Goal: Information Seeking & Learning: Learn about a topic

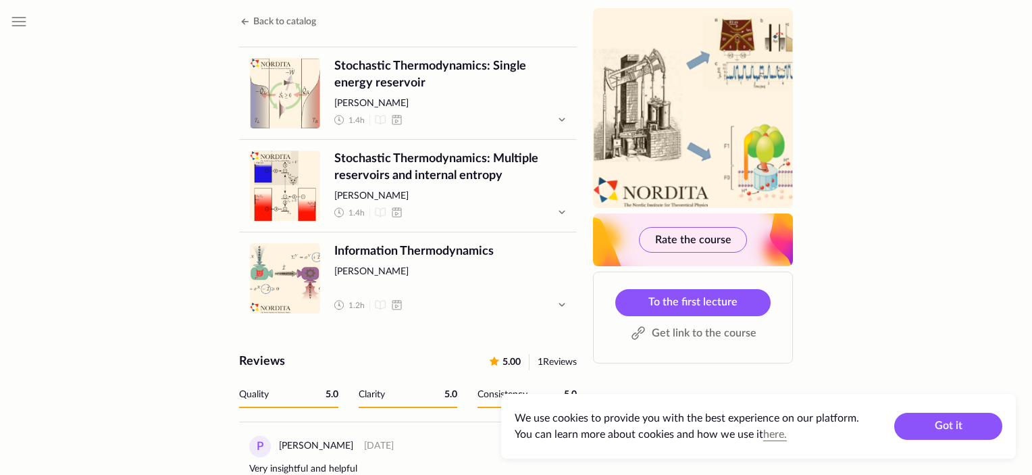
scroll to position [807, 0]
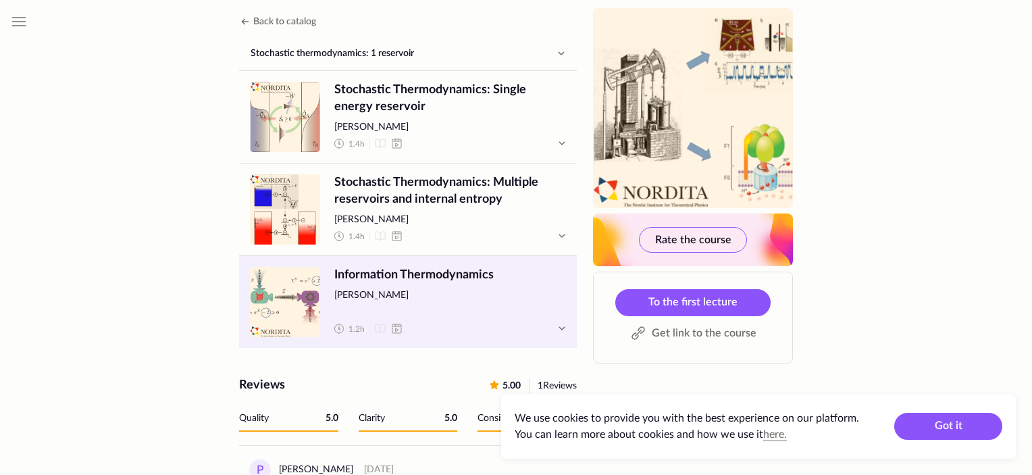
click at [453, 267] on span "Information Thermodynamics" at bounding box center [450, 275] width 232 height 17
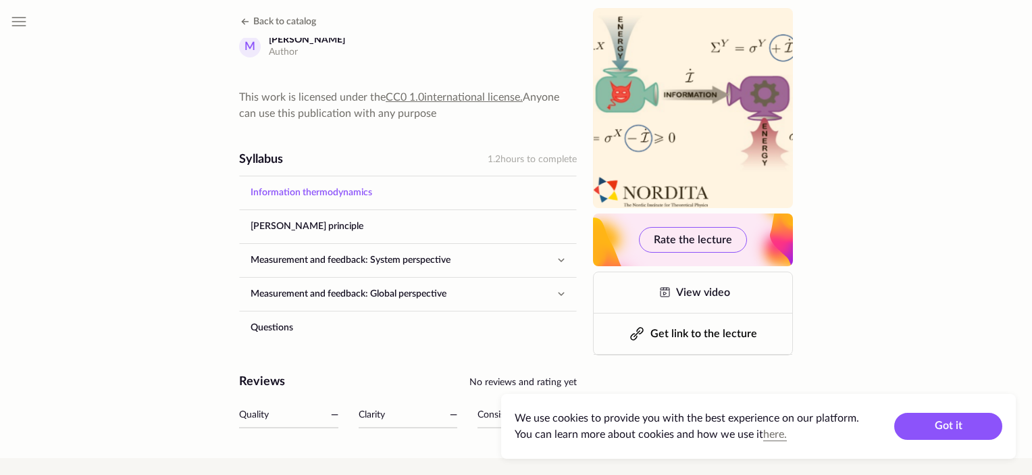
scroll to position [473, 0]
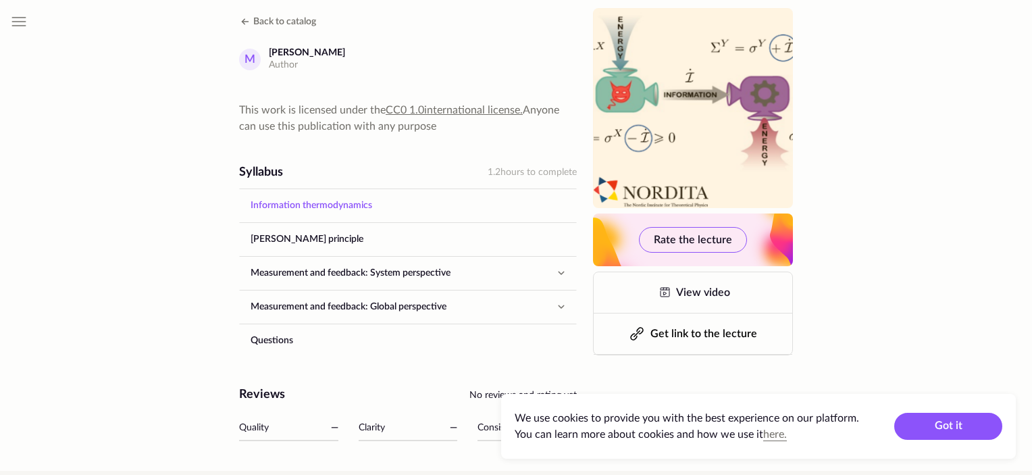
click at [429, 203] on link "Information thermodynamics" at bounding box center [408, 205] width 336 height 32
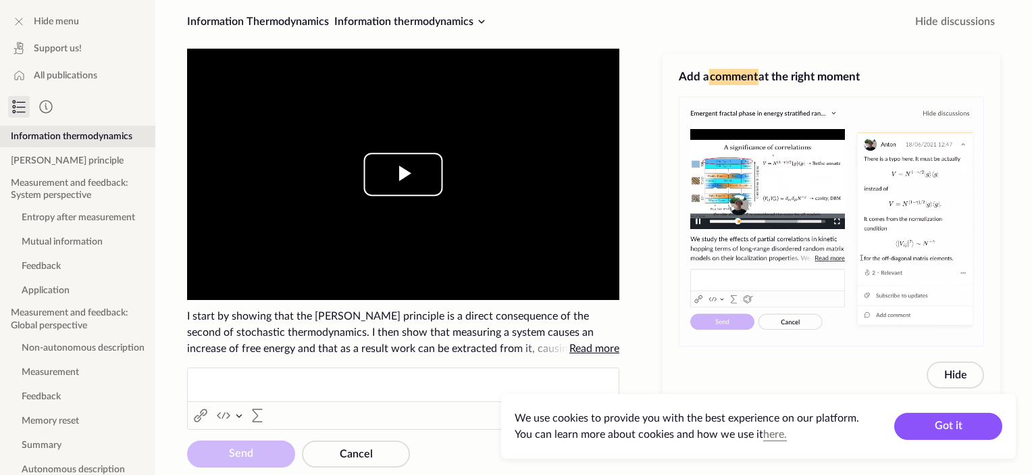
click at [403, 174] on span "Video Player" at bounding box center [403, 174] width 0 height 0
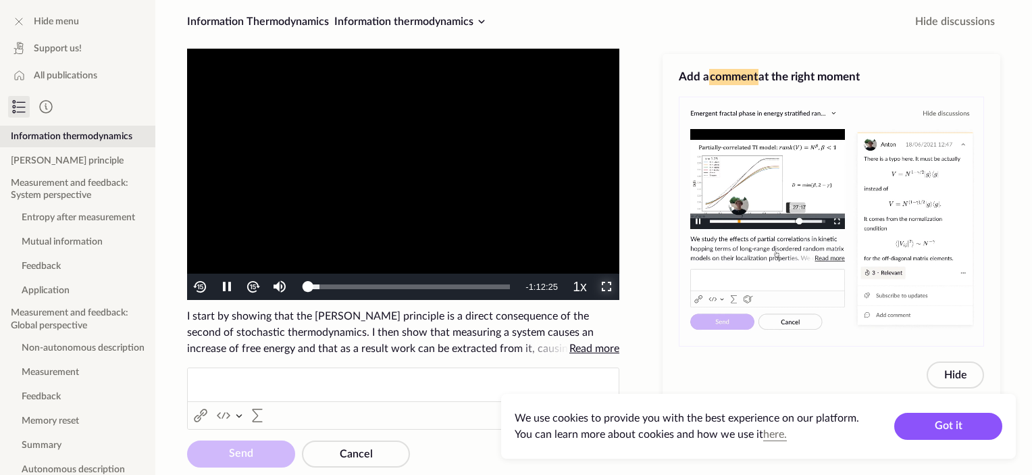
click at [607, 287] on span "Video Player" at bounding box center [607, 287] width 0 height 0
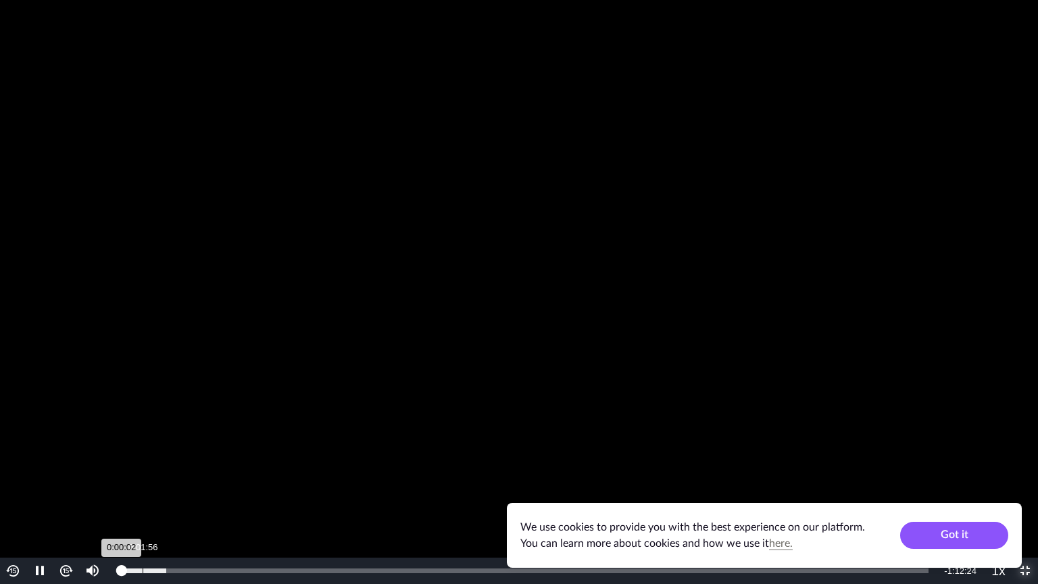
click at [141, 474] on div "Loaded : 5.63% 0:01:56 0:00:02" at bounding box center [524, 570] width 821 height 26
click at [160, 474] on div "Loaded : 11.68% 0:03:27 0:03:34" at bounding box center [524, 570] width 807 height 5
click at [362, 438] on video "To view this video please enable JavaScript, and consider upgrading to a web br…" at bounding box center [519, 292] width 1038 height 584
click at [331, 465] on video "To view this video please enable JavaScript, and consider upgrading to a web br…" at bounding box center [519, 292] width 1038 height 584
click at [171, 474] on div "Loaded : 11.68% 0:04:29 0:03:43" at bounding box center [524, 570] width 821 height 26
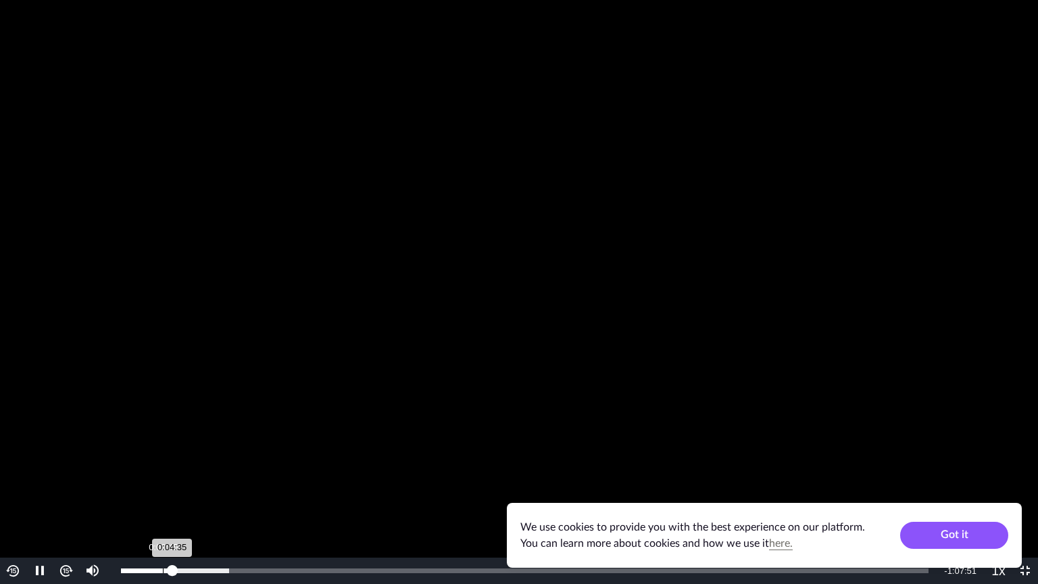
click at [162, 474] on div "Loaded : 13.37% 0:03:45 0:04:35" at bounding box center [524, 570] width 821 height 26
click at [172, 474] on div "0:04:32" at bounding box center [172, 570] width 1 height 5
click at [180, 474] on div "Progress Bar" at bounding box center [198, 570] width 61 height 5
click at [169, 474] on div "Loaded : 13.37% 0:04:18 0:04:18" at bounding box center [524, 570] width 821 height 26
click at [161, 474] on div "Loaded : 13.37% 0:03:34 0:04:22" at bounding box center [524, 570] width 807 height 5
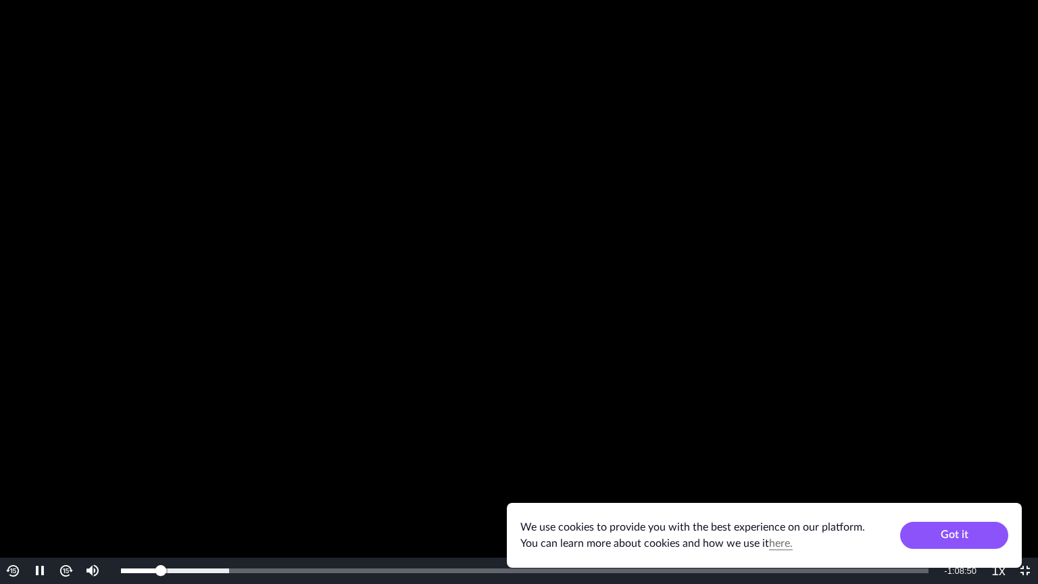
click at [232, 474] on video "To view this video please enable JavaScript, and consider upgrading to a web br…" at bounding box center [519, 292] width 1038 height 584
click at [228, 474] on video "To view this video please enable JavaScript, and consider upgrading to a web br…" at bounding box center [519, 292] width 1038 height 584
click at [289, 474] on video "To view this video please enable JavaScript, and consider upgrading to a web br…" at bounding box center [519, 292] width 1038 height 584
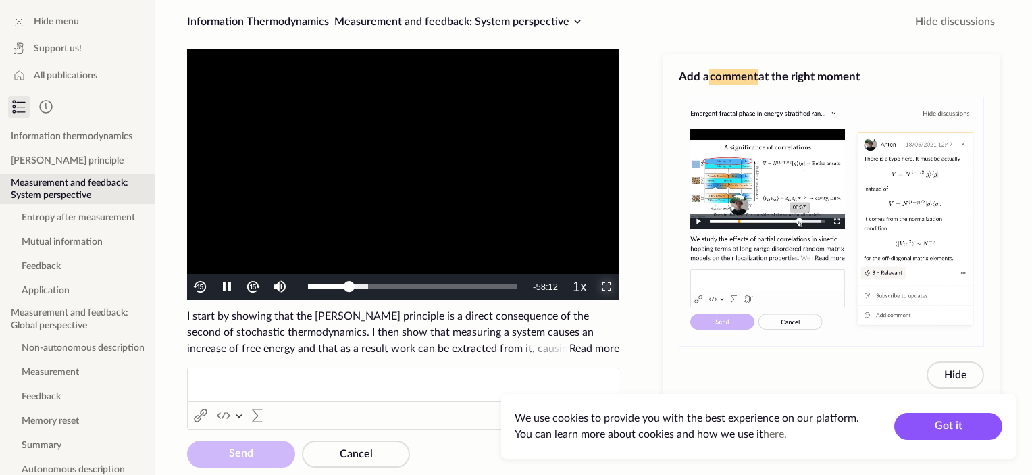
click at [607, 287] on span "Video Player" at bounding box center [607, 287] width 0 height 0
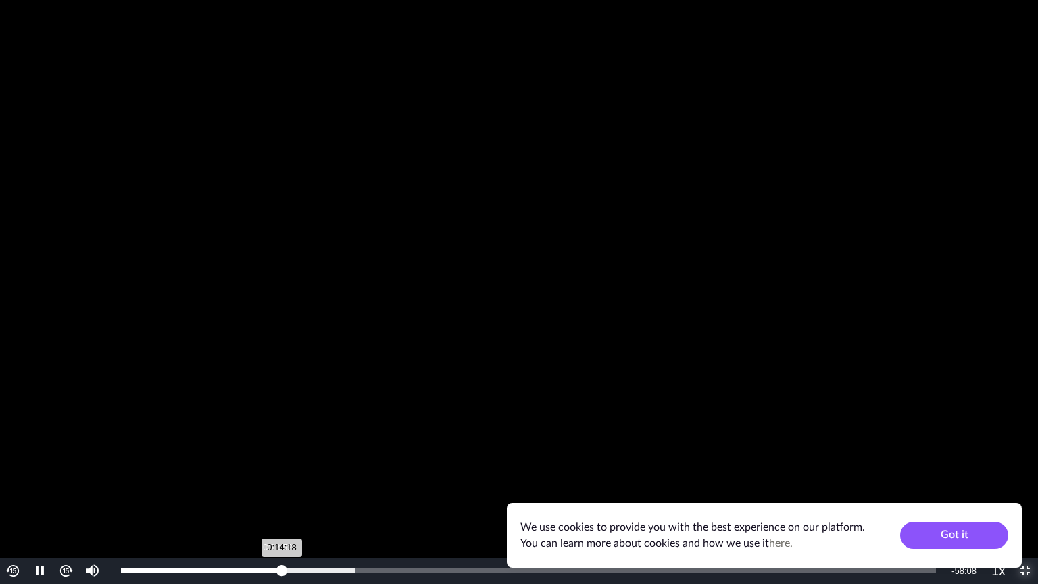
click at [276, 474] on div "0:14:18" at bounding box center [201, 570] width 161 height 5
click at [270, 474] on div "0:13:55" at bounding box center [199, 570] width 157 height 5
click at [324, 474] on video "To view this video please enable JavaScript, and consider upgrading to a web br…" at bounding box center [519, 292] width 1038 height 584
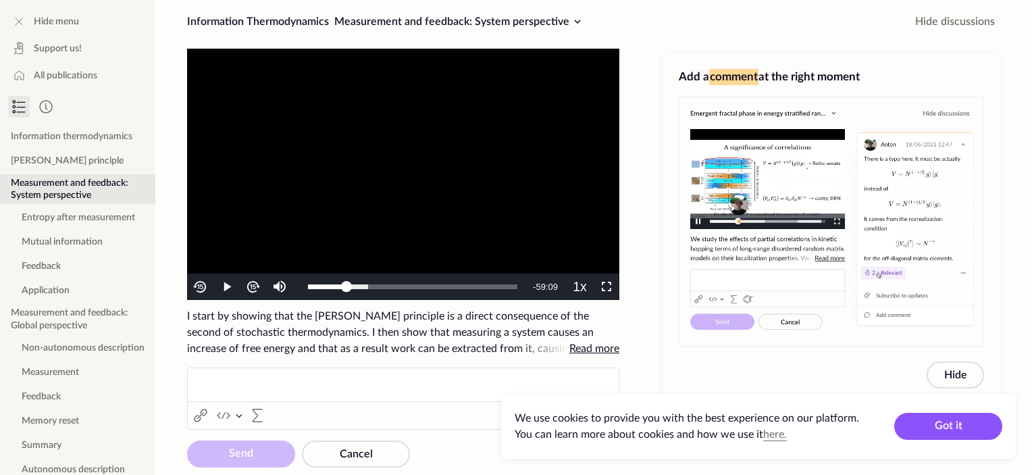
click at [514, 207] on video "To view this video please enable JavaScript, and consider upgrading to a web br…" at bounding box center [403, 174] width 432 height 251
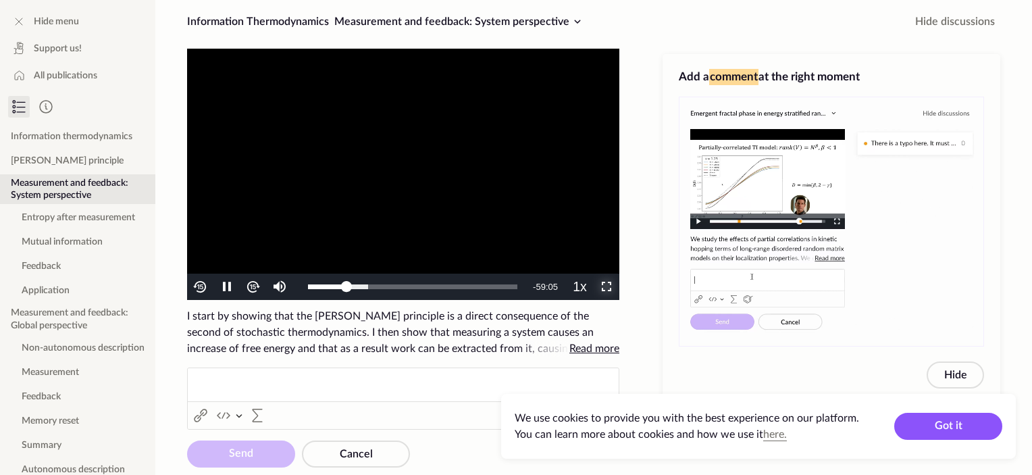
click at [607, 287] on span "Video Player" at bounding box center [607, 287] width 0 height 0
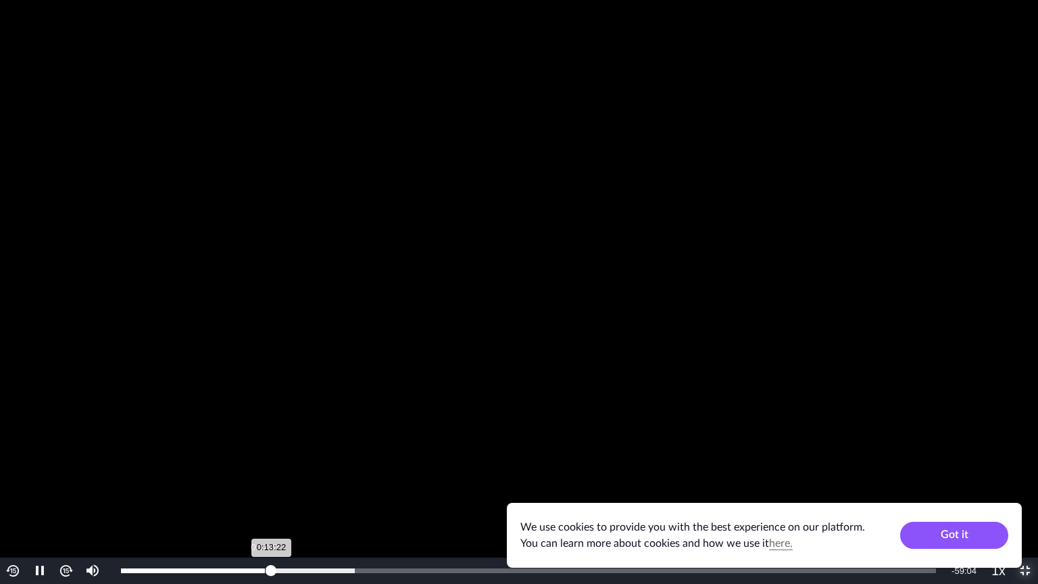
click at [265, 474] on div "0:13:22" at bounding box center [196, 570] width 151 height 5
click at [257, 474] on div "Loaded : 28.69% 0:12:11 0:12:48" at bounding box center [528, 570] width 815 height 5
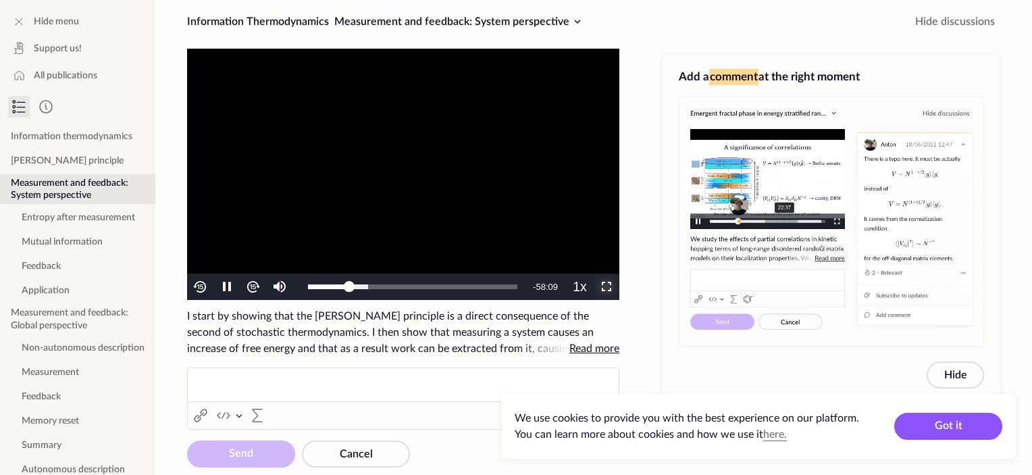
click at [607, 287] on span "Video Player" at bounding box center [607, 287] width 0 height 0
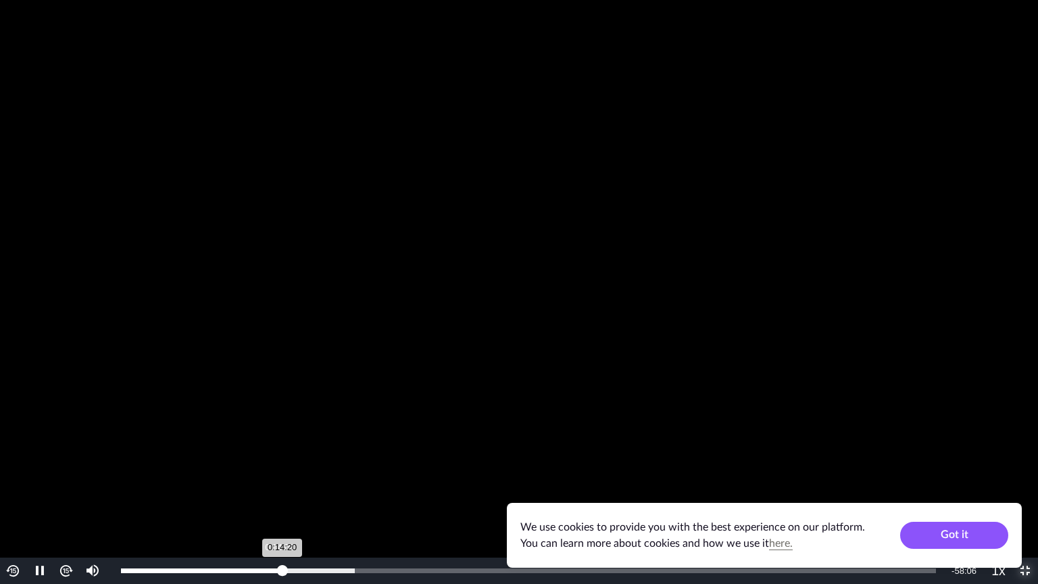
click at [278, 474] on div "0:14:20" at bounding box center [201, 570] width 161 height 5
click at [278, 474] on div "0:14:07" at bounding box center [200, 570] width 159 height 5
click at [271, 474] on div "0:13:57" at bounding box center [199, 570] width 157 height 5
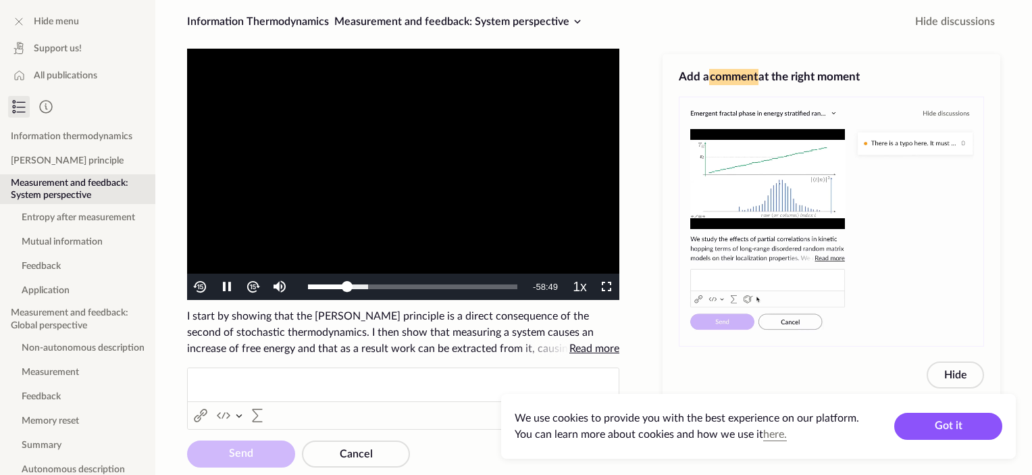
click at [513, 202] on video "To view this video please enable JavaScript, and consider upgrading to a web br…" at bounding box center [403, 174] width 432 height 251
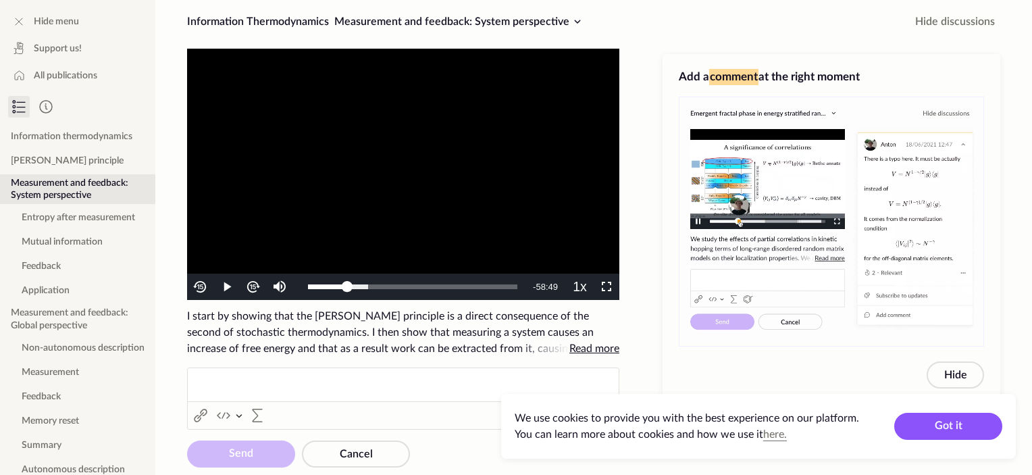
click at [501, 167] on video "To view this video please enable JavaScript, and consider upgrading to a web br…" at bounding box center [403, 174] width 432 height 251
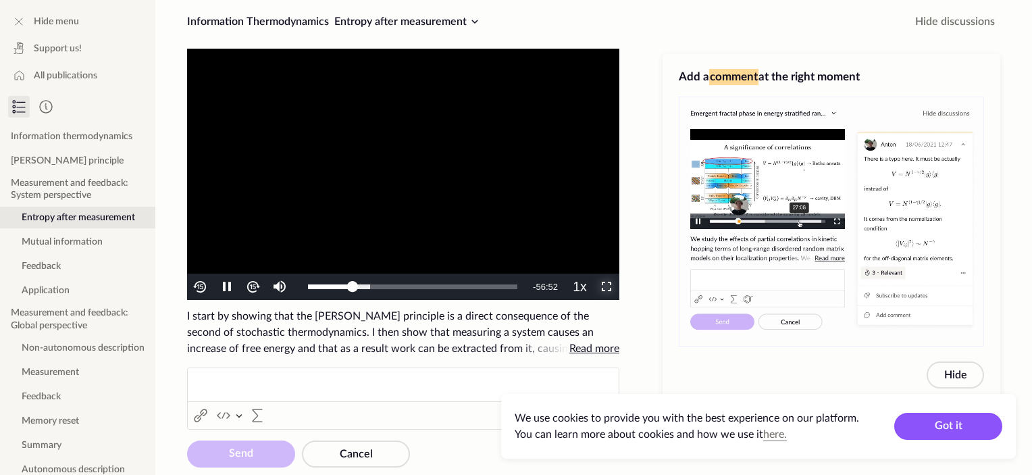
click at [607, 287] on span "Video Player" at bounding box center [607, 287] width 0 height 0
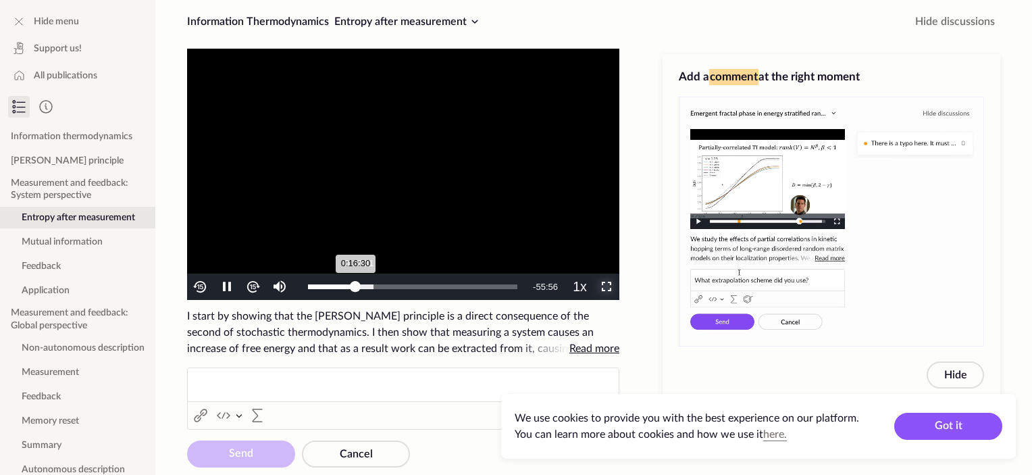
click at [356, 287] on div "0:16:30" at bounding box center [332, 286] width 48 height 5
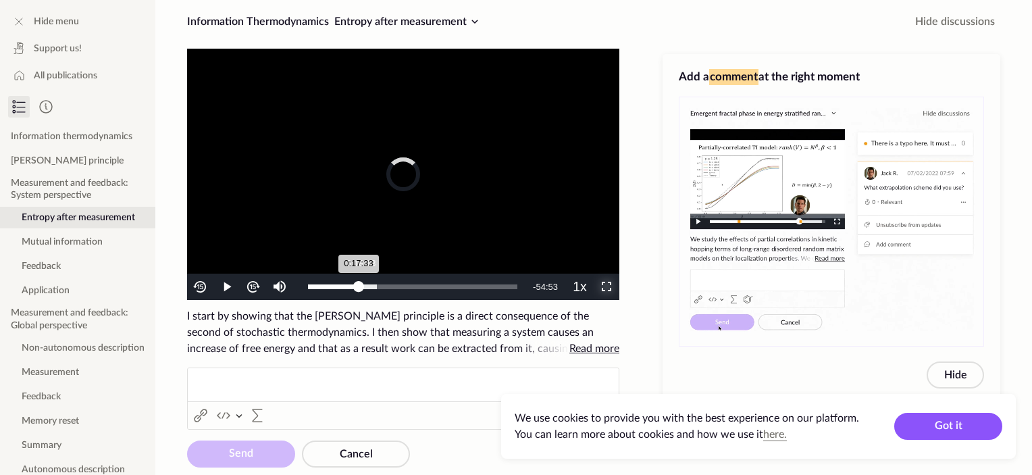
click at [359, 284] on div "0:17:33" at bounding box center [333, 286] width 51 height 5
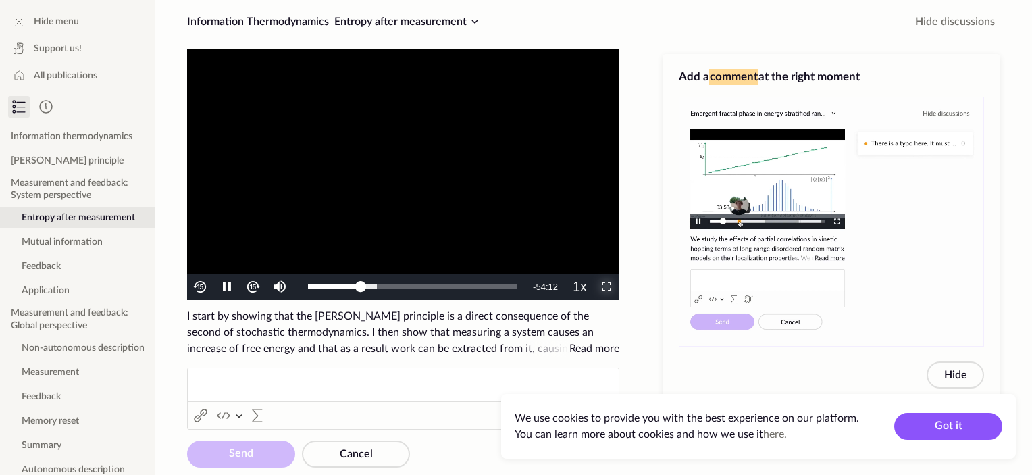
click at [607, 287] on span "Video Player" at bounding box center [607, 287] width 0 height 0
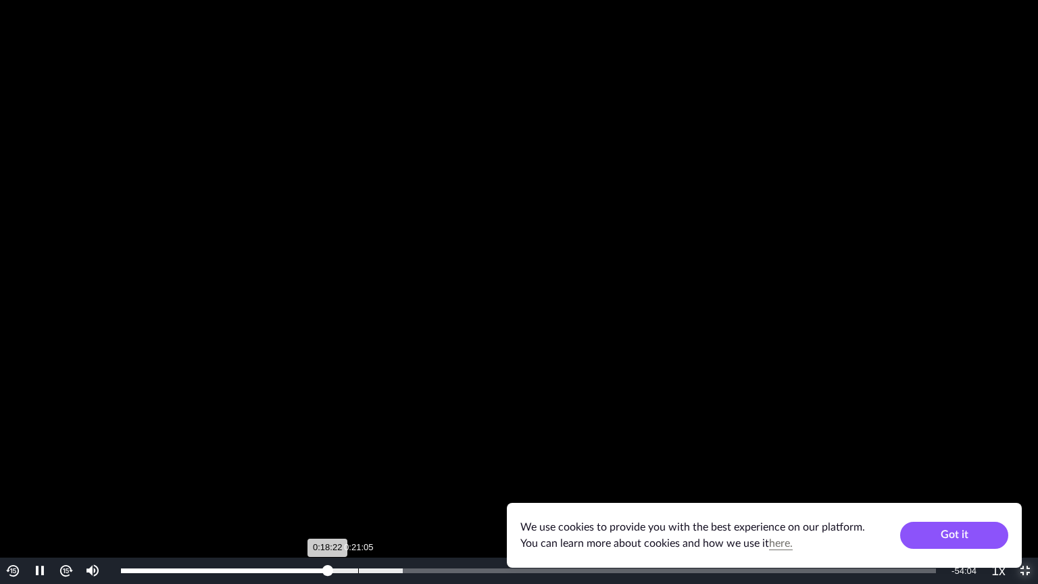
click at [357, 474] on div "Loaded : 34.60% 0:21:05 0:18:22" at bounding box center [528, 570] width 828 height 26
click at [394, 474] on div "Loaded : 37.08% 0:24:23 0:21:05" at bounding box center [528, 570] width 828 height 26
click at [436, 366] on video "To view this video please enable JavaScript, and consider upgrading to a web br…" at bounding box center [519, 292] width 1038 height 584
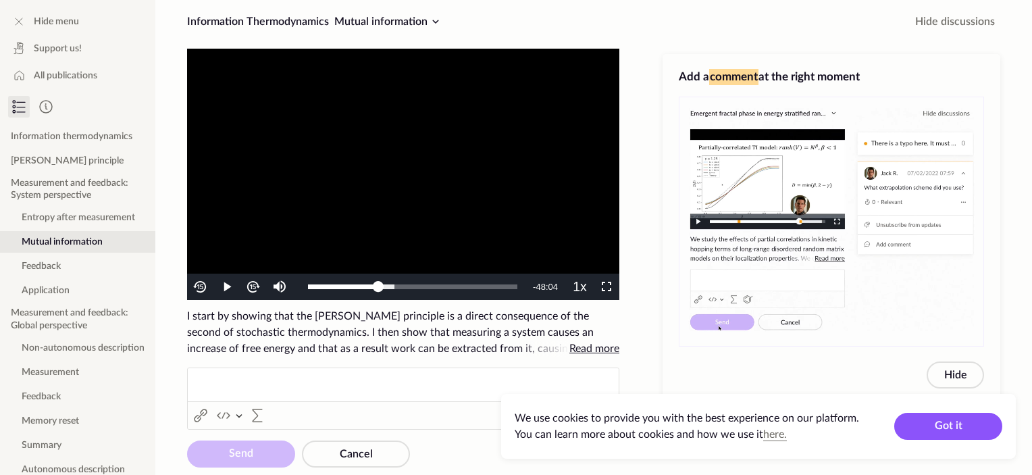
click at [443, 189] on video "To view this video please enable JavaScript, and consider upgrading to a web br…" at bounding box center [403, 174] width 432 height 251
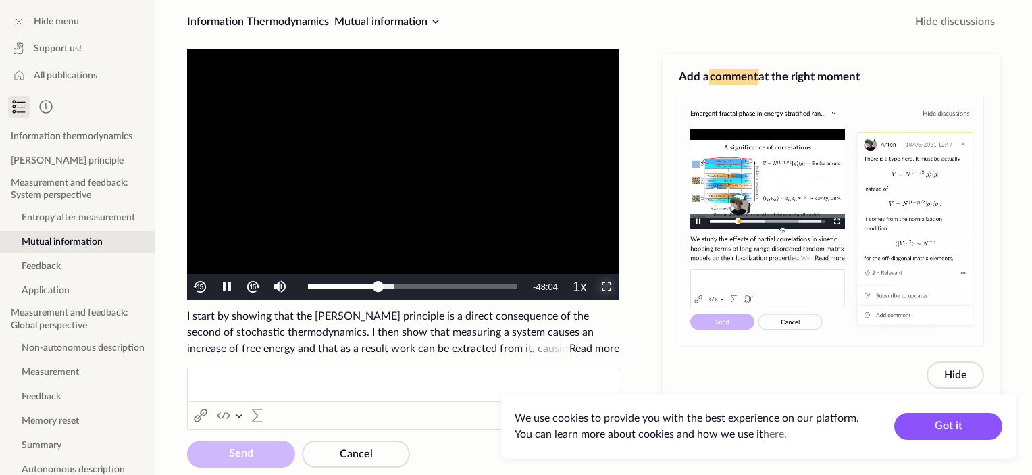
click at [607, 287] on span "Video Player" at bounding box center [607, 287] width 0 height 0
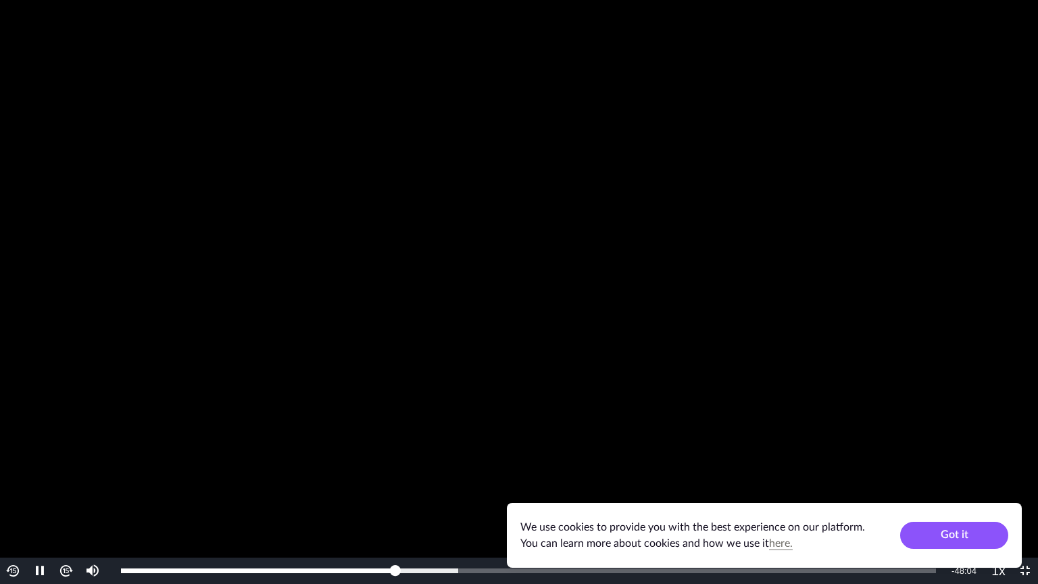
click at [506, 415] on video "To view this video please enable JavaScript, and consider upgrading to a web br…" at bounding box center [519, 292] width 1038 height 584
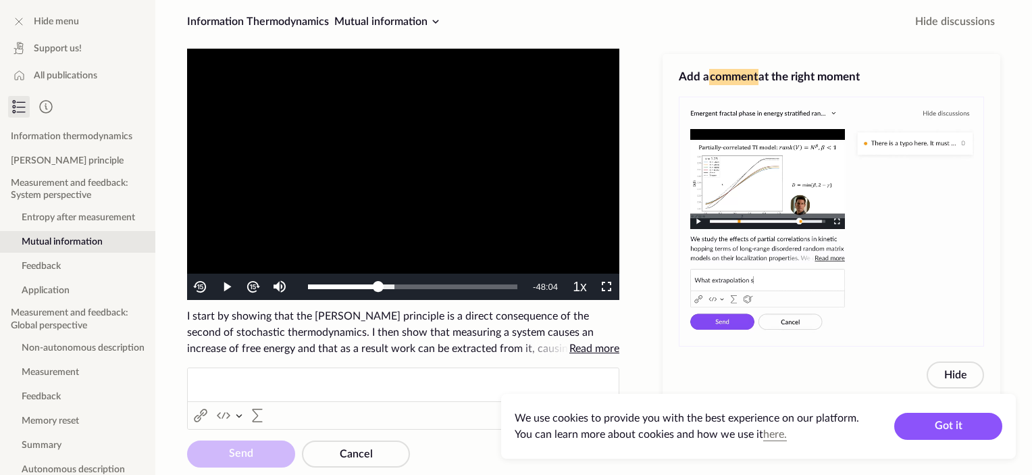
click at [479, 122] on video "To view this video please enable JavaScript, and consider upgrading to a web br…" at bounding box center [403, 174] width 432 height 251
click at [607, 287] on span "Video Player" at bounding box center [607, 287] width 0 height 0
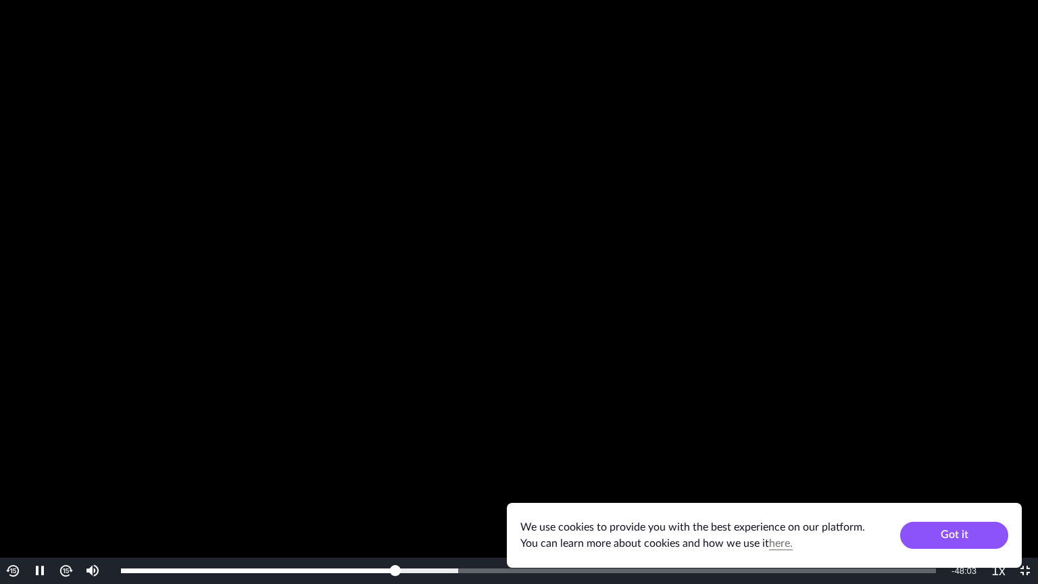
click at [555, 292] on video "To view this video please enable JavaScript, and consider upgrading to a web br…" at bounding box center [519, 292] width 1038 height 584
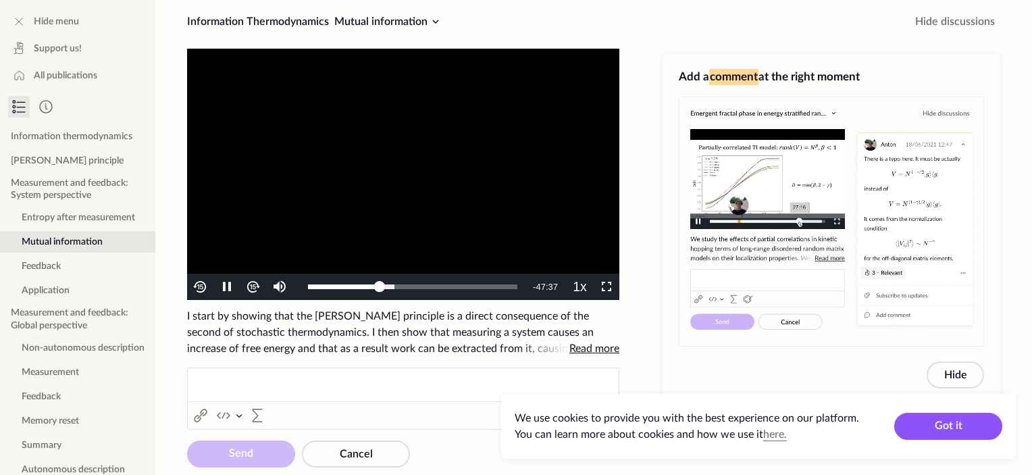
click at [443, 161] on video "To view this video please enable JavaScript, and consider upgrading to a web br…" at bounding box center [403, 174] width 432 height 251
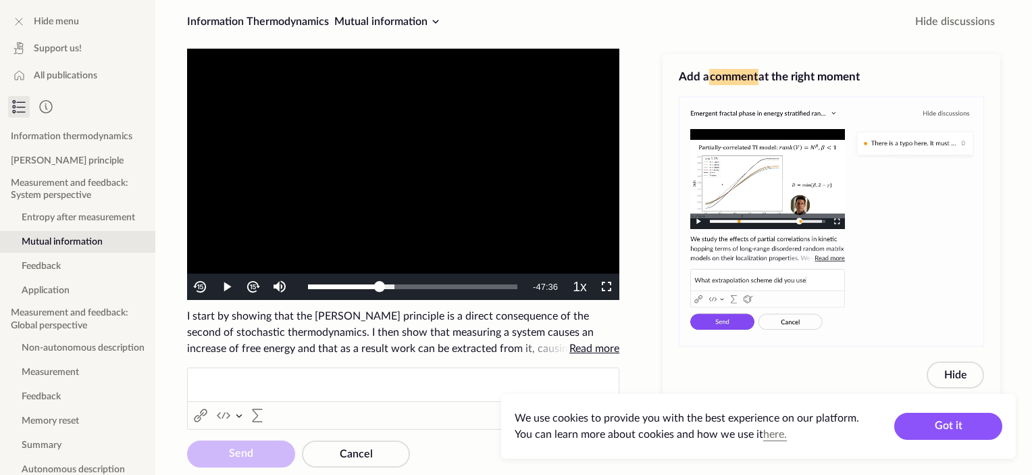
click at [582, 138] on video "To view this video please enable JavaScript, and consider upgrading to a web br…" at bounding box center [403, 174] width 432 height 251
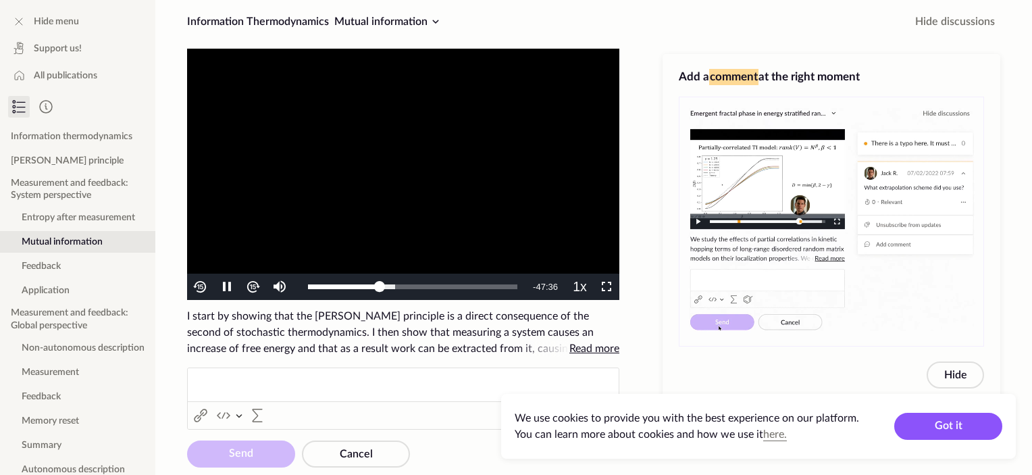
click at [495, 245] on video "To view this video please enable JavaScript, and consider upgrading to a web br…" at bounding box center [403, 174] width 432 height 251
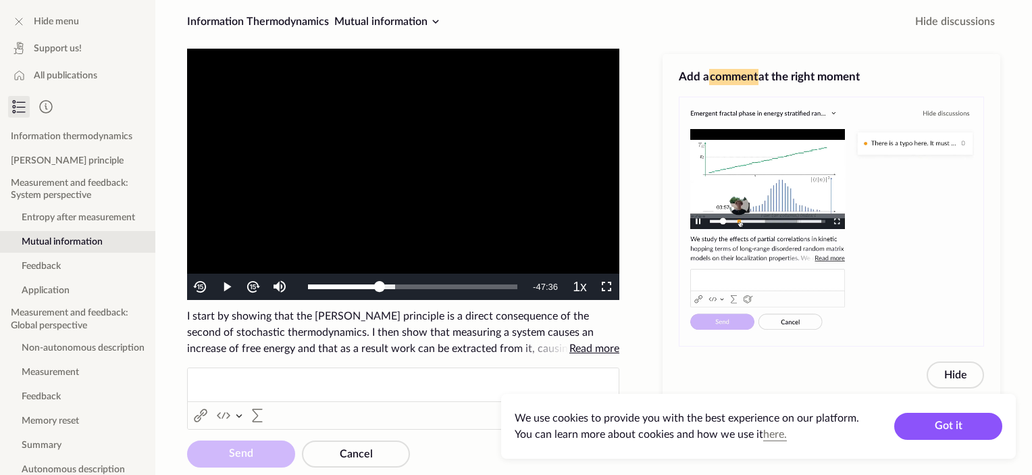
click at [538, 234] on video "To view this video please enable JavaScript, and consider upgrading to a web br…" at bounding box center [403, 174] width 432 height 251
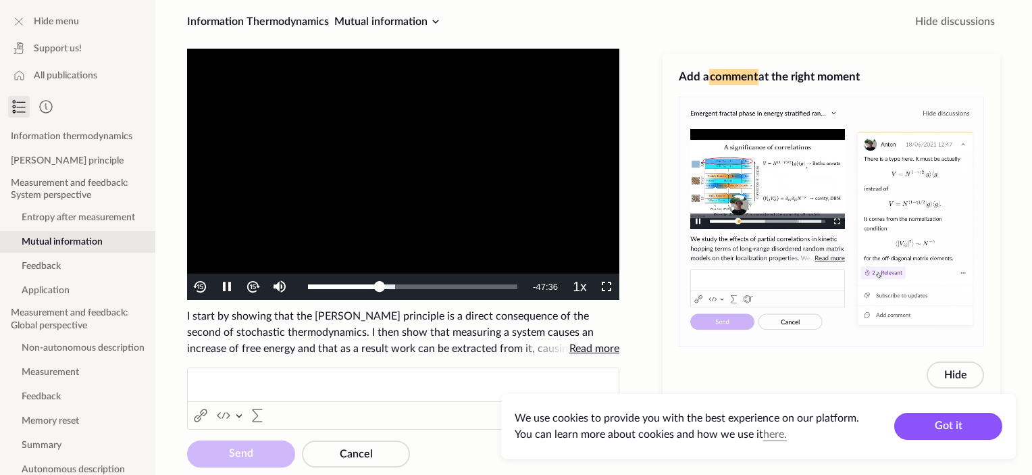
click at [538, 234] on video "To view this video please enable JavaScript, and consider upgrading to a web br…" at bounding box center [403, 174] width 432 height 251
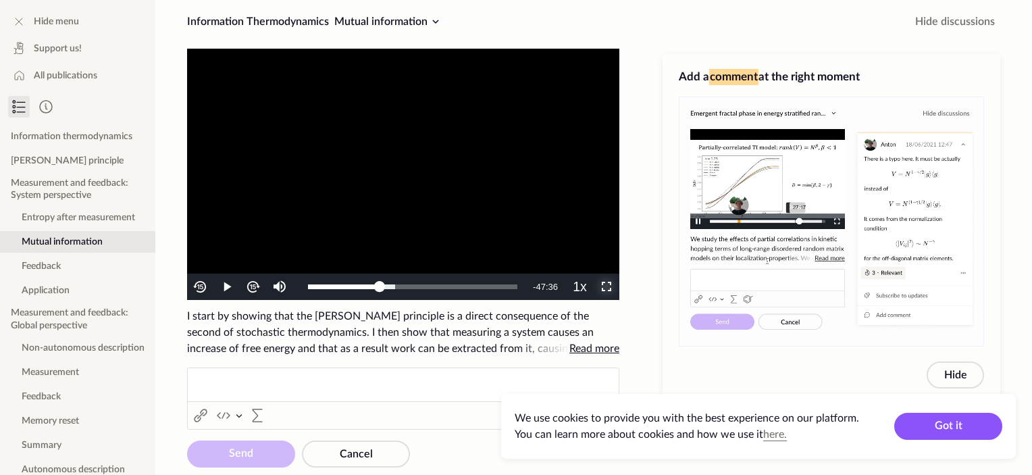
click at [607, 287] on span "Video Player" at bounding box center [607, 287] width 0 height 0
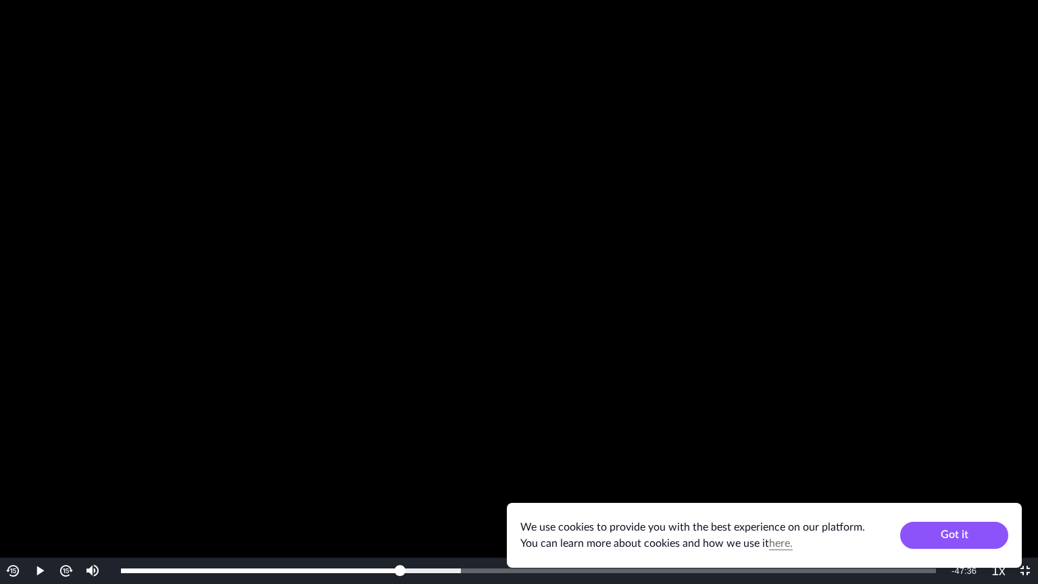
click at [416, 474] on video "To view this video please enable JavaScript, and consider upgrading to a web br…" at bounding box center [519, 292] width 1038 height 584
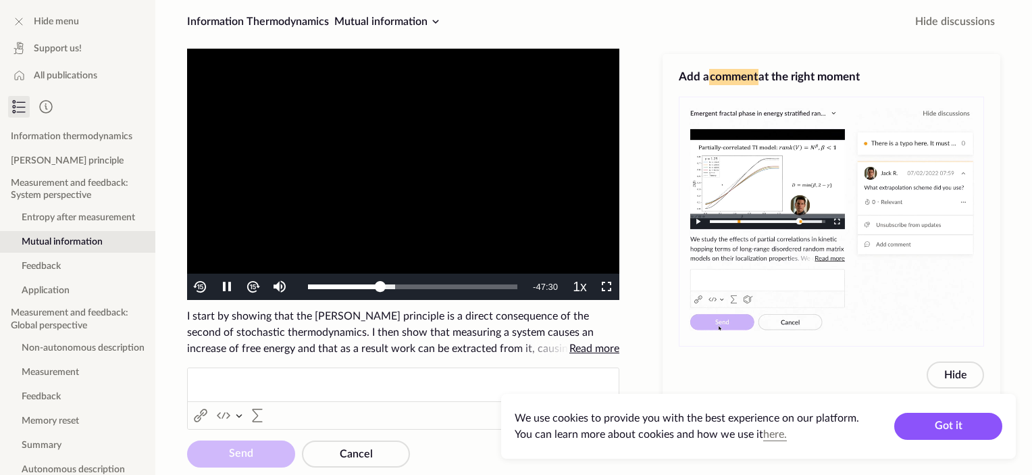
click at [488, 109] on video "To view this video please enable JavaScript, and consider upgrading to a web br…" at bounding box center [403, 174] width 432 height 251
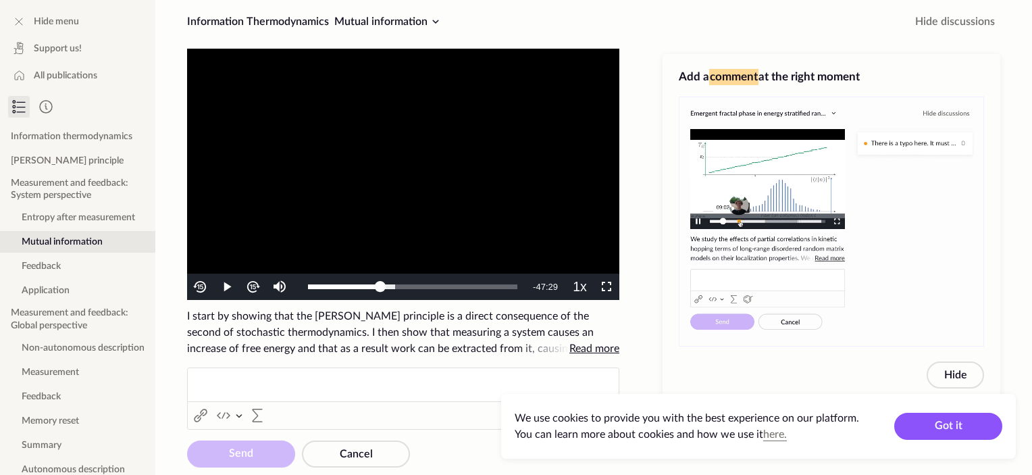
click at [500, 230] on video "To view this video please enable JavaScript, and consider upgrading to a web br…" at bounding box center [403, 174] width 432 height 251
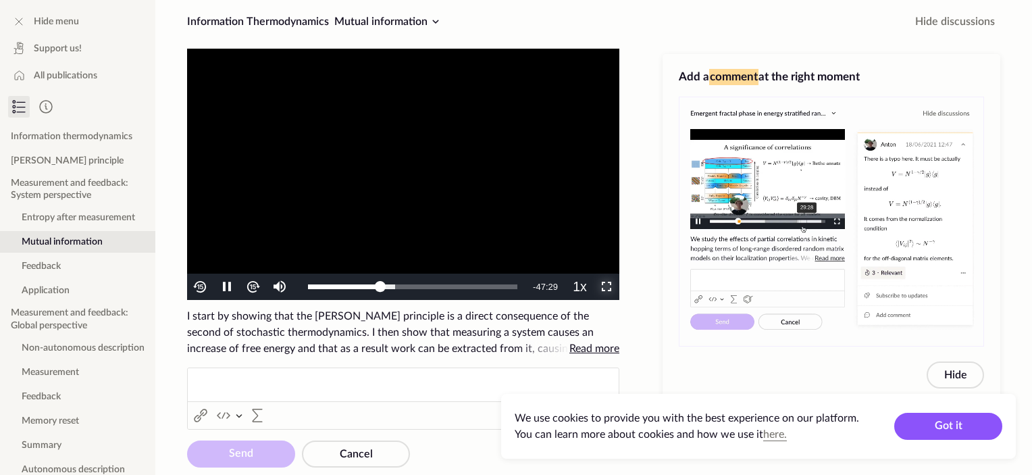
click at [607, 287] on span "Video Player" at bounding box center [607, 287] width 0 height 0
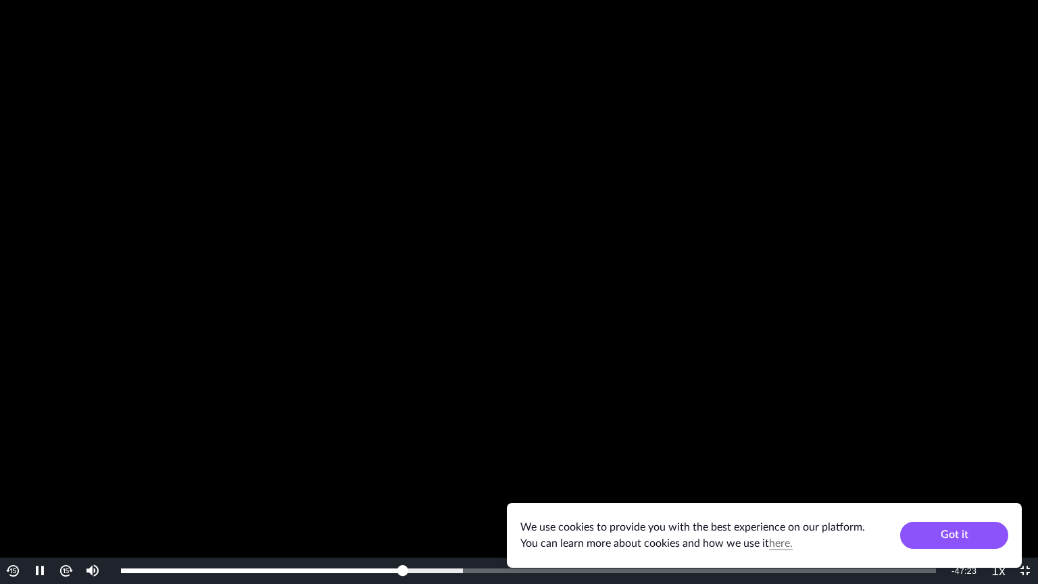
click at [669, 241] on video "To view this video please enable JavaScript, and consider upgrading to a web br…" at bounding box center [519, 292] width 1038 height 584
click at [625, 188] on video "To view this video please enable JavaScript, and consider upgrading to a web br…" at bounding box center [519, 292] width 1038 height 584
click at [652, 187] on video "To view this video please enable JavaScript, and consider upgrading to a web br…" at bounding box center [519, 292] width 1038 height 584
click at [374, 431] on video "To view this video please enable JavaScript, and consider upgrading to a web br…" at bounding box center [519, 292] width 1038 height 584
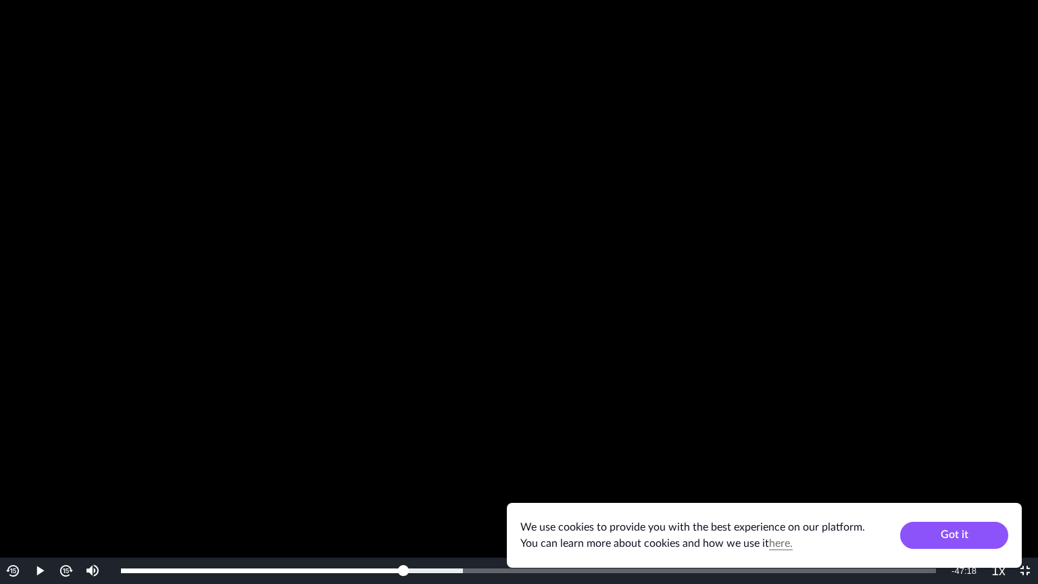
click at [374, 431] on video "To view this video please enable JavaScript, and consider upgrading to a web br…" at bounding box center [519, 292] width 1038 height 584
click at [431, 474] on div "0:27:34" at bounding box center [431, 570] width 1 height 5
click at [440, 474] on div "Loaded : 47.16% 0:28:10 0:28:28" at bounding box center [528, 570] width 815 height 5
click at [451, 474] on div "Loaded : 47.16% 0:29:22 0:29:18" at bounding box center [528, 570] width 828 height 26
click at [444, 474] on div "Loaded : 48.21% 0:28:46 0:29:24" at bounding box center [528, 570] width 828 height 26
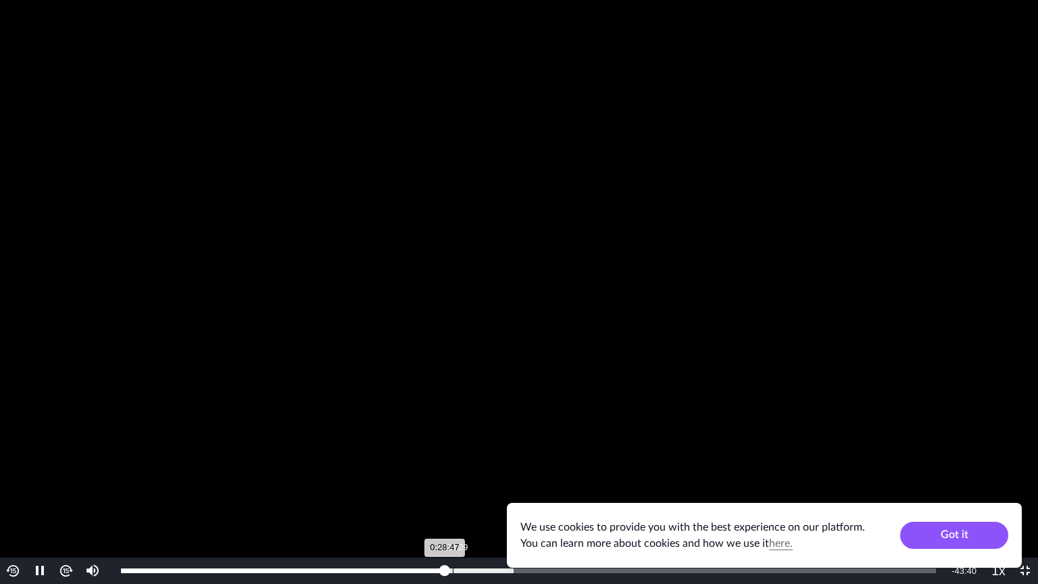
click at [453, 474] on div "Loaded : 48.21% 0:29:29 0:28:47" at bounding box center [528, 570] width 828 height 26
click at [445, 474] on div "Loaded : 48.21% 0:28:46 0:29:32" at bounding box center [528, 570] width 828 height 26
click at [431, 474] on div "0:28:47" at bounding box center [283, 570] width 324 height 5
click at [447, 474] on div "Loaded : 48.21% 0:29:00 0:29:00" at bounding box center [528, 570] width 828 height 26
click at [411, 453] on video "To view this video please enable JavaScript, and consider upgrading to a web br…" at bounding box center [519, 292] width 1038 height 584
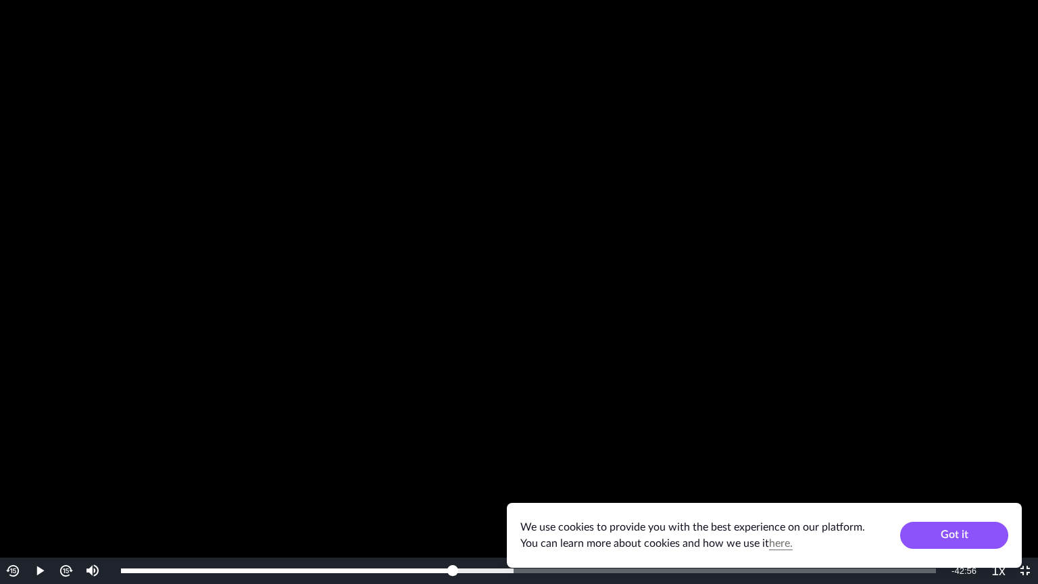
click at [412, 453] on video "To view this video please enable JavaScript, and consider upgrading to a web br…" at bounding box center [519, 292] width 1038 height 584
click at [459, 474] on div "0:30:06" at bounding box center [290, 570] width 338 height 5
click at [467, 474] on div "0:30:48" at bounding box center [294, 570] width 347 height 5
drag, startPoint x: 524, startPoint y: 465, endPoint x: 476, endPoint y: 492, distance: 55.1
click at [476, 474] on video "To view this video please enable JavaScript, and consider upgrading to a web br…" at bounding box center [519, 292] width 1038 height 584
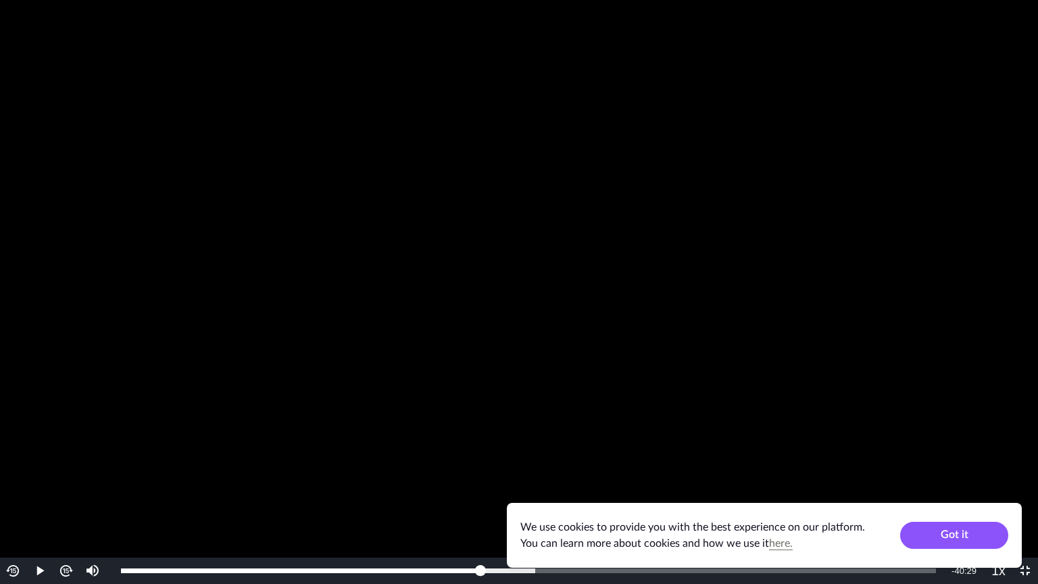
click at [555, 454] on video "To view this video please enable JavaScript, and consider upgrading to a web br…" at bounding box center [519, 292] width 1038 height 584
click at [482, 474] on div "0:32:19" at bounding box center [302, 570] width 363 height 5
click at [464, 474] on video "To view this video please enable JavaScript, and consider upgrading to a web br…" at bounding box center [519, 292] width 1038 height 584
click at [538, 474] on video "To view this video please enable JavaScript, and consider upgrading to a web br…" at bounding box center [519, 292] width 1038 height 584
click at [478, 474] on div "0:32:20" at bounding box center [302, 570] width 363 height 5
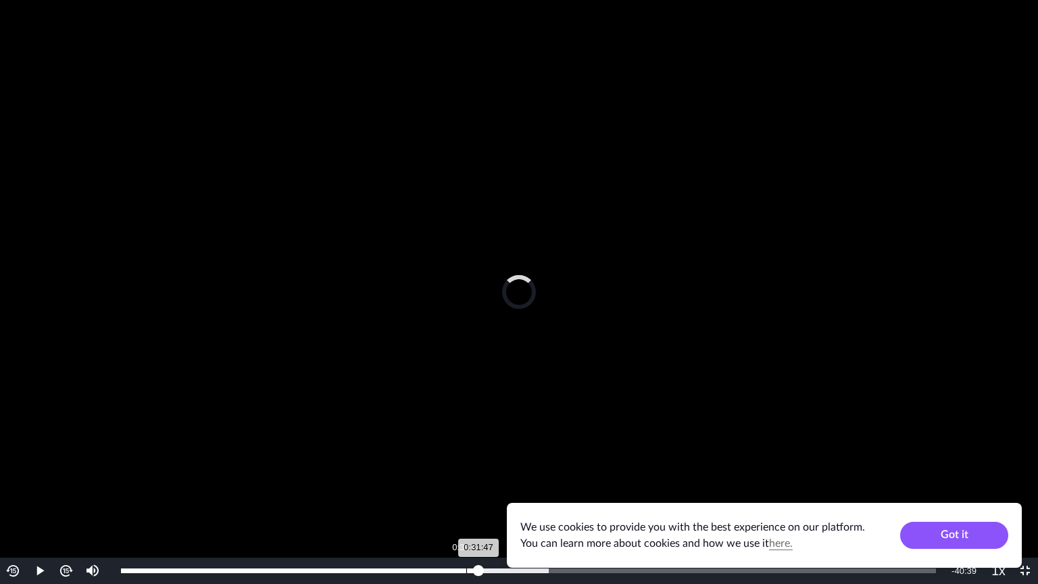
click at [466, 474] on div "0:30:41" at bounding box center [466, 570] width 1 height 5
click at [454, 474] on div "Loaded : 52.48% 0:30:02 0:30:42" at bounding box center [528, 570] width 828 height 26
click at [428, 474] on div "Loaded : 52.48% 0:27:20 0:29:37" at bounding box center [528, 570] width 828 height 26
click at [465, 474] on div "Loaded : 52.48% 0:30:31 0:30:34" at bounding box center [528, 570] width 828 height 26
click at [475, 474] on div "0:31:28" at bounding box center [475, 570] width 1 height 5
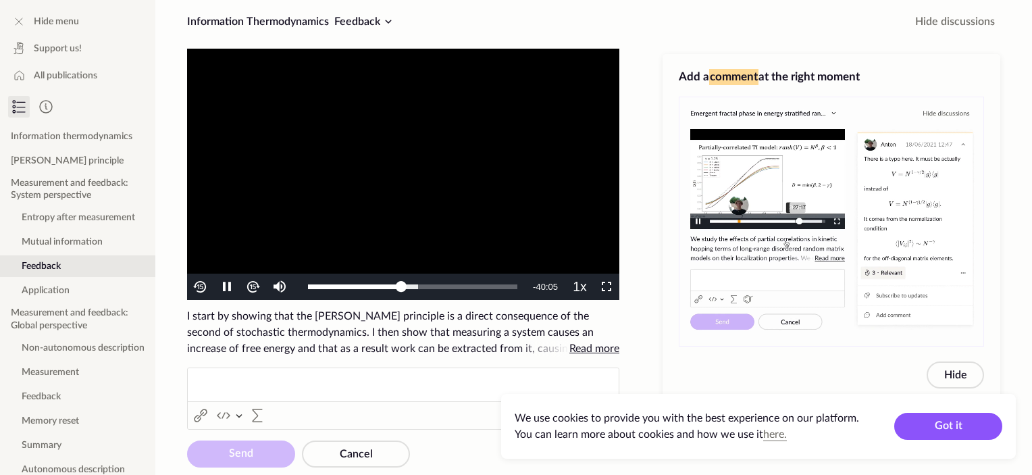
click at [500, 126] on video "To view this video please enable JavaScript, and consider upgrading to a web br…" at bounding box center [403, 174] width 432 height 251
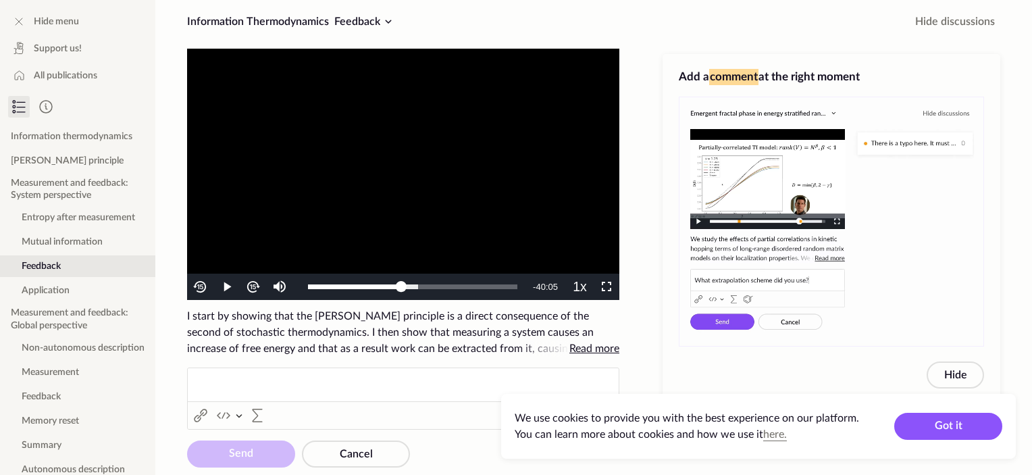
click at [349, 266] on video "To view this video please enable JavaScript, and consider upgrading to a web br…" at bounding box center [403, 174] width 432 height 251
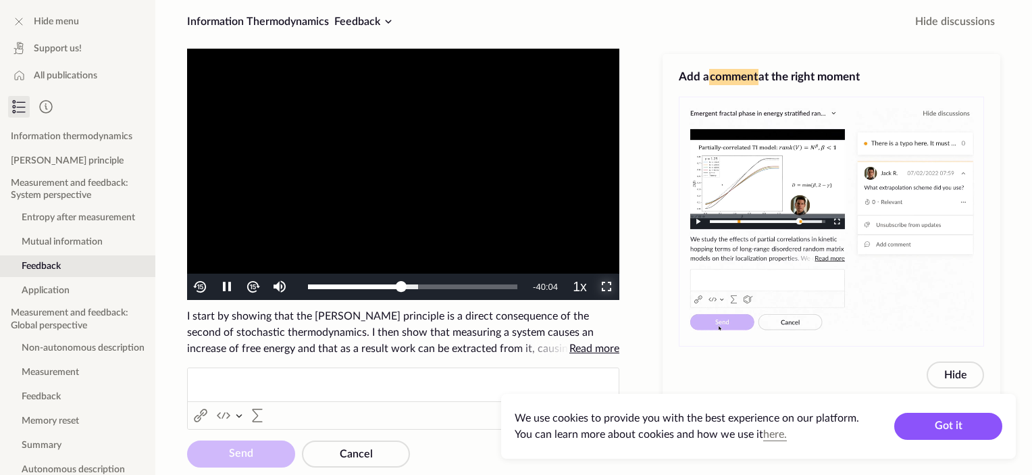
drag, startPoint x: 596, startPoint y: 283, endPoint x: 598, endPoint y: 365, distance: 81.8
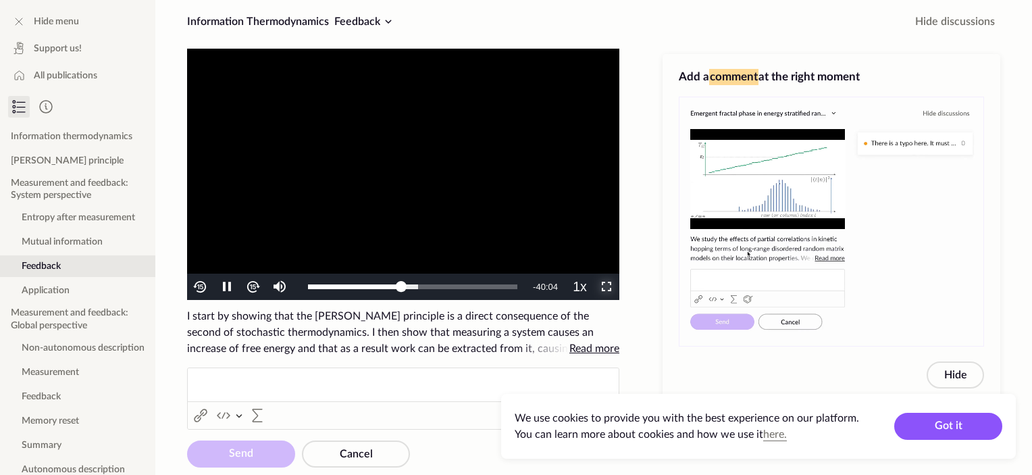
click at [607, 287] on span "Video Player" at bounding box center [607, 287] width 0 height 0
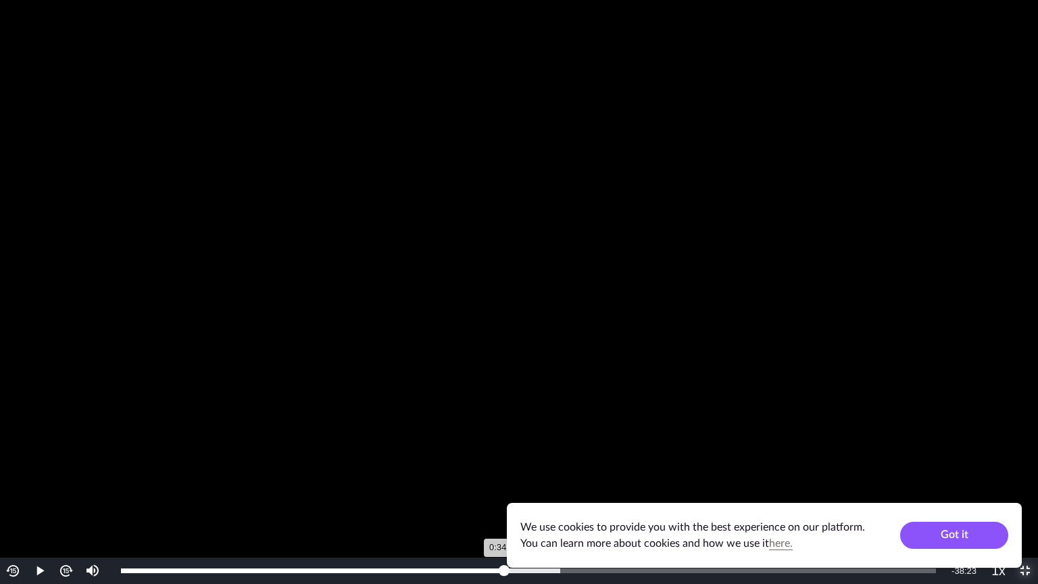
click at [503, 474] on div "0:34:03" at bounding box center [312, 570] width 383 height 5
click at [515, 474] on div "Loaded : 53.86% 0:35:04 0:34:04" at bounding box center [528, 570] width 828 height 26
click at [529, 474] on div "Loaded : 57.86% 0:36:13 0:35:06" at bounding box center [528, 570] width 828 height 26
click at [563, 474] on div "Loaded : 57.86% 0:39:17 0:36:17" at bounding box center [528, 570] width 828 height 26
click at [608, 474] on div "Loaded : 61.79% 0:43:18 0:39:21" at bounding box center [528, 570] width 828 height 26
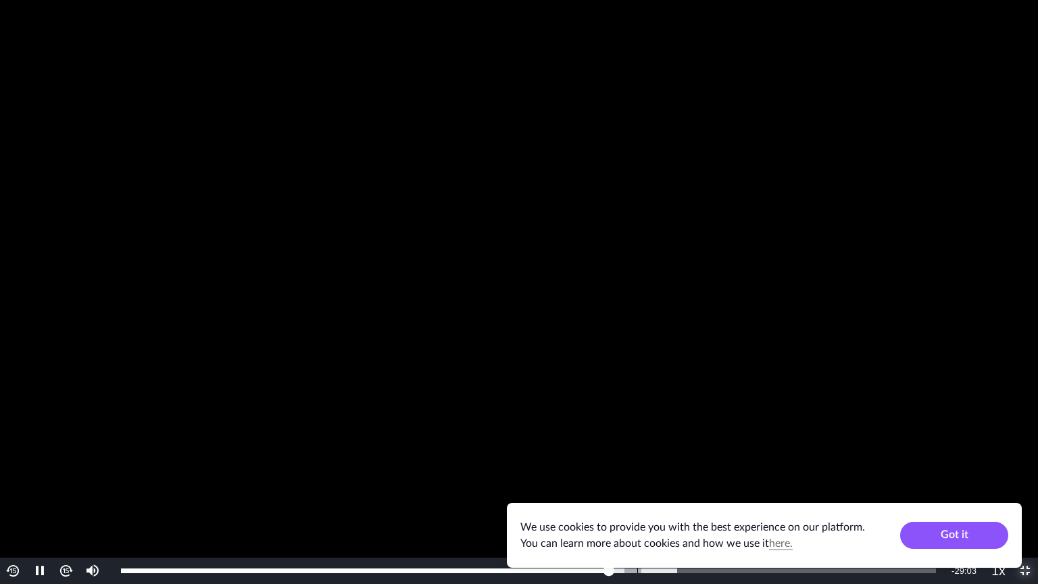
click at [636, 474] on div "Loaded : 68.27% 0:45:53 0:43:23" at bounding box center [528, 570] width 815 height 5
click at [673, 474] on div "Loaded : 72.21% 0:49:04 0:49:08" at bounding box center [528, 570] width 815 height 5
click at [686, 474] on div "Loaded : 77.89% 0:50:20 0:49:20" at bounding box center [528, 570] width 828 height 26
click at [706, 474] on div "Loaded : 79.58% 0:52:05 0:50:17" at bounding box center [528, 570] width 828 height 26
click at [698, 474] on video "To view this video please enable JavaScript, and consider upgrading to a web br…" at bounding box center [519, 292] width 1038 height 584
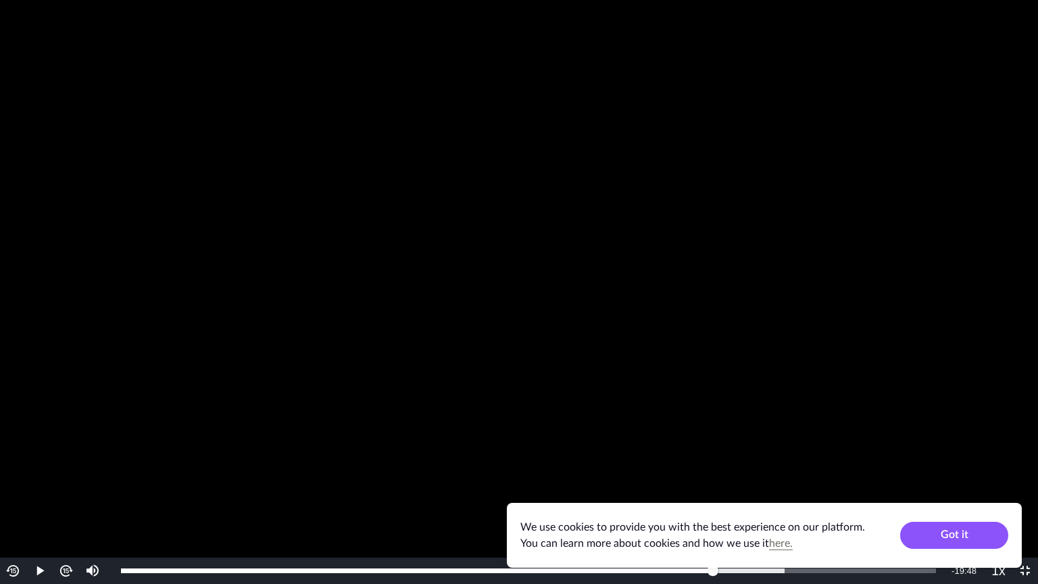
click at [697, 474] on video "To view this video please enable JavaScript, and consider upgrading to a web br…" at bounding box center [519, 292] width 1038 height 584
drag, startPoint x: 697, startPoint y: 486, endPoint x: 697, endPoint y: 501, distance: 14.2
click at [697, 474] on video "To view this video please enable JavaScript, and consider upgrading to a web br…" at bounding box center [519, 292] width 1038 height 584
click at [705, 474] on div "0:51:57" at bounding box center [705, 570] width 1 height 5
click at [692, 474] on video "To view this video please enable JavaScript, and consider upgrading to a web br…" at bounding box center [519, 292] width 1038 height 584
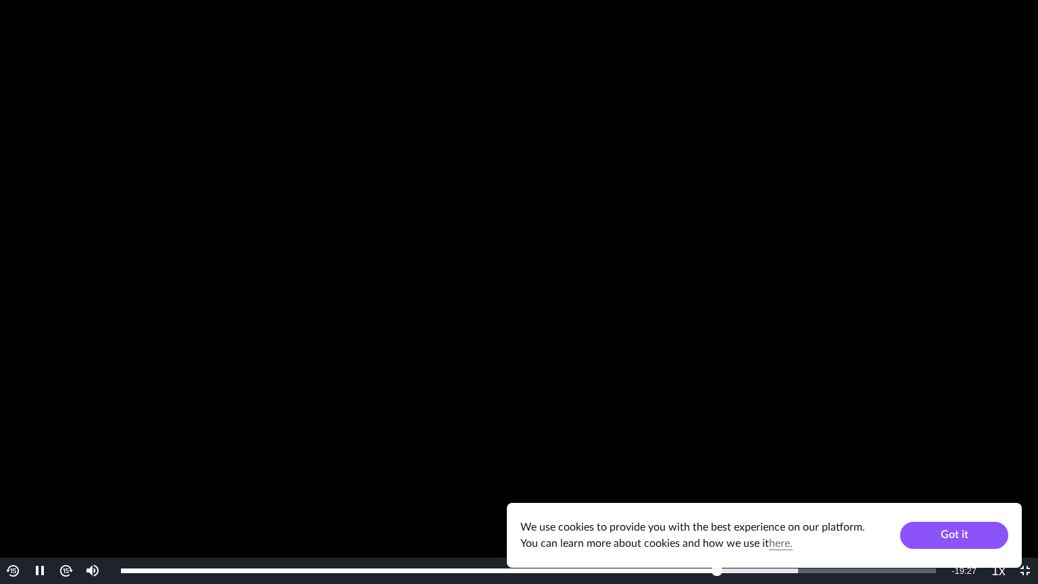
click at [781, 456] on video "To view this video please enable JavaScript, and consider upgrading to a web br…" at bounding box center [519, 292] width 1038 height 584
click at [781, 462] on video "To view this video please enable JavaScript, and consider upgrading to a web br…" at bounding box center [519, 292] width 1038 height 584
click at [725, 474] on div "Loaded : 83.06% 0:53:45 0:53:02" at bounding box center [528, 570] width 828 height 26
click at [725, 474] on div "0:53:49" at bounding box center [423, 570] width 605 height 5
click at [719, 474] on div "0:53:46" at bounding box center [423, 570] width 605 height 5
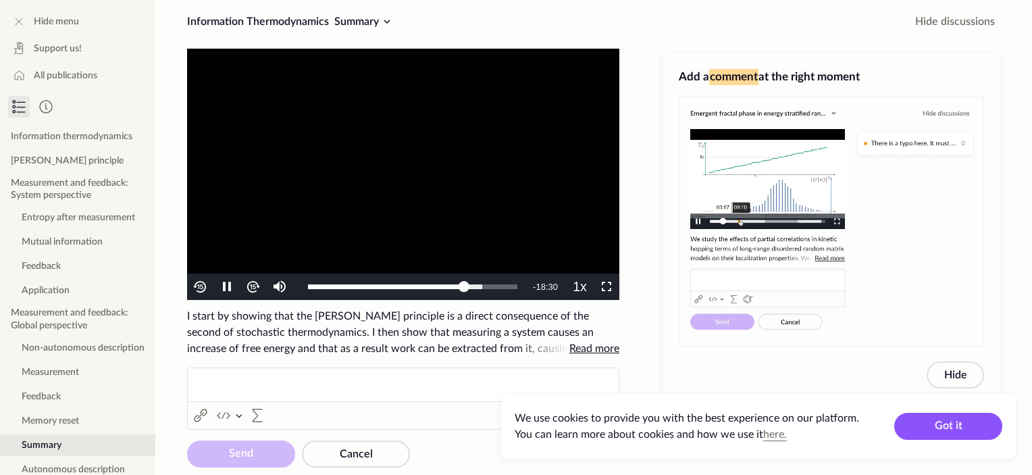
click at [533, 164] on video "To view this video please enable JavaScript, and consider upgrading to a web br…" at bounding box center [403, 174] width 432 height 251
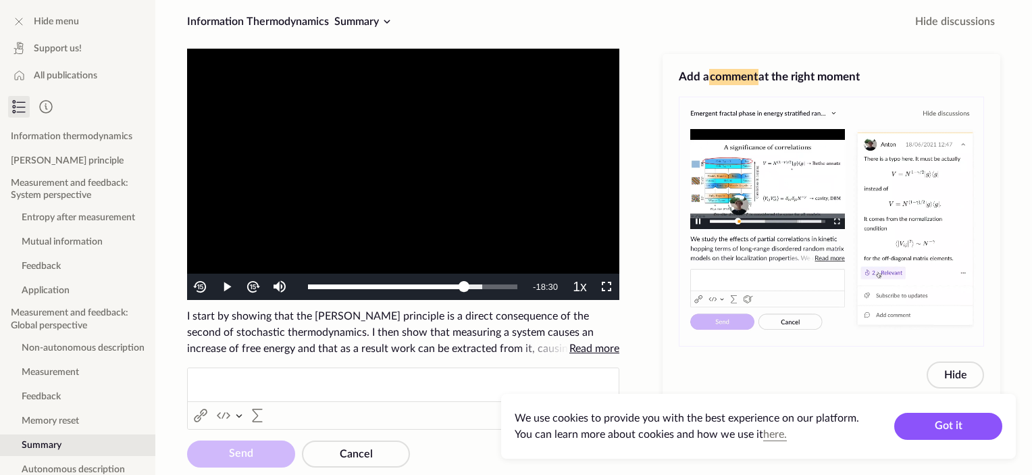
click at [572, 118] on video "To view this video please enable JavaScript, and consider upgrading to a web br…" at bounding box center [403, 174] width 432 height 251
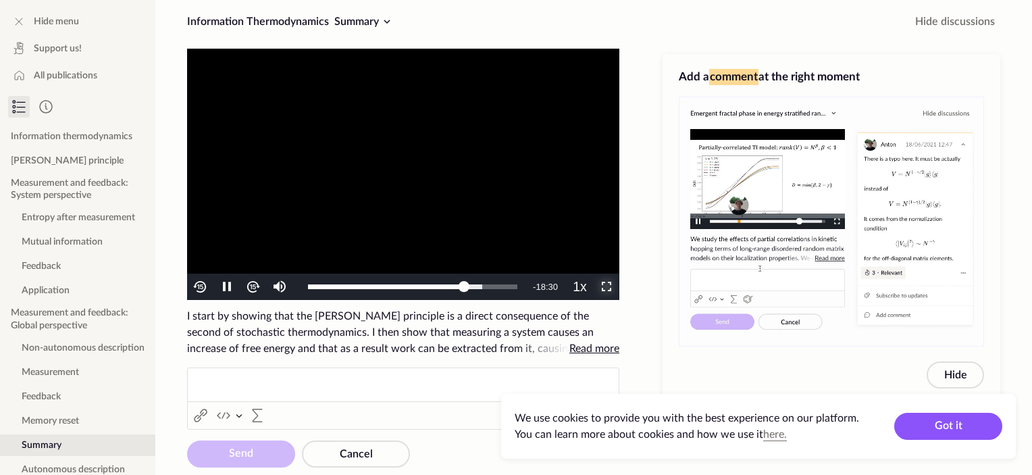
click at [607, 287] on span "Video Player" at bounding box center [607, 287] width 0 height 0
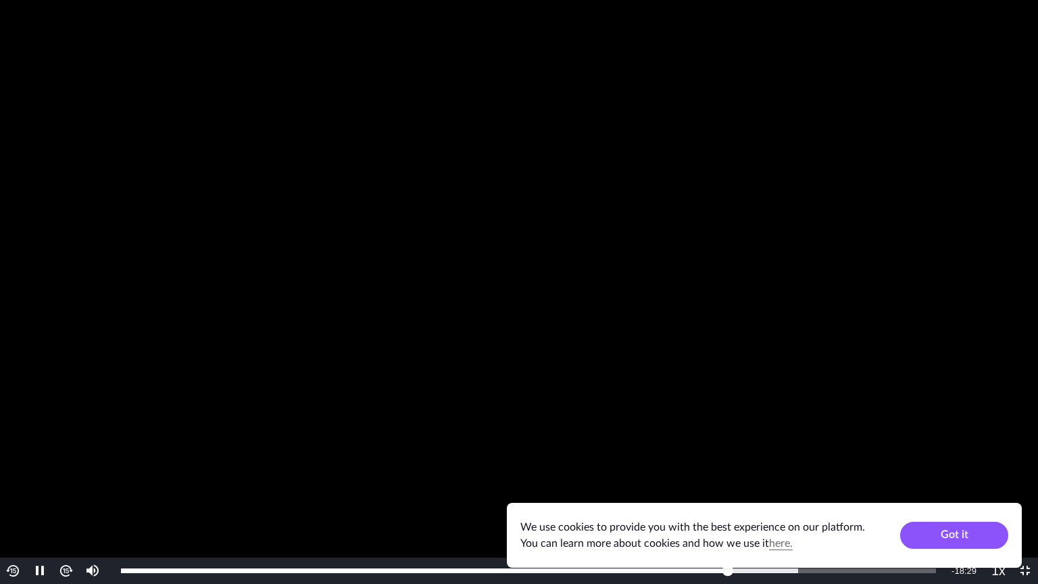
click at [609, 368] on video "To view this video please enable JavaScript, and consider upgrading to a web br…" at bounding box center [519, 292] width 1038 height 584
click at [717, 474] on div "Loaded : 83.71% 0:53:02 0:54:14" at bounding box center [528, 570] width 815 height 5
click at [688, 474] on div "Loaded : 83.71% 0:50:24 0:53:03" at bounding box center [528, 570] width 828 height 26
click at [628, 474] on div "To view this video please enable JavaScript, and consider upgrading to a web br…" at bounding box center [519, 292] width 1038 height 584
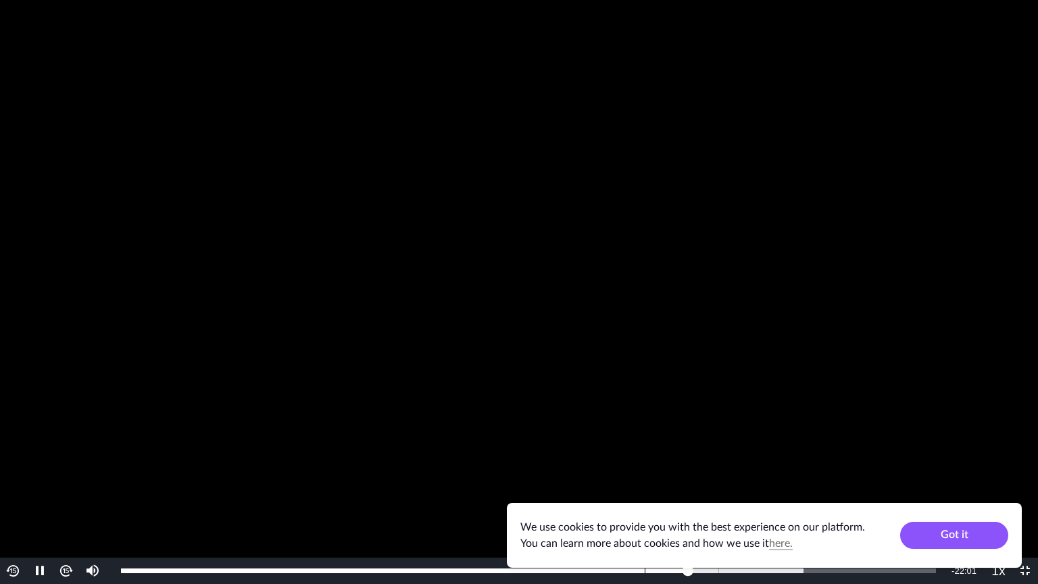
click at [644, 474] on div "Loaded : 83.71% 0:46:33 0:50:25" at bounding box center [528, 570] width 828 height 26
click at [584, 474] on div "Loaded : 83.71% 0:41:09 0:41:05" at bounding box center [528, 570] width 828 height 26
click at [495, 474] on video "To view this video please enable JavaScript, and consider upgrading to a web br…" at bounding box center [519, 292] width 1038 height 584
click at [503, 474] on video "To view this video please enable JavaScript, and consider upgrading to a web br…" at bounding box center [519, 292] width 1038 height 584
click at [503, 474] on div "Loaded : 83.71% 0:34:00 0:41:10" at bounding box center [528, 570] width 828 height 26
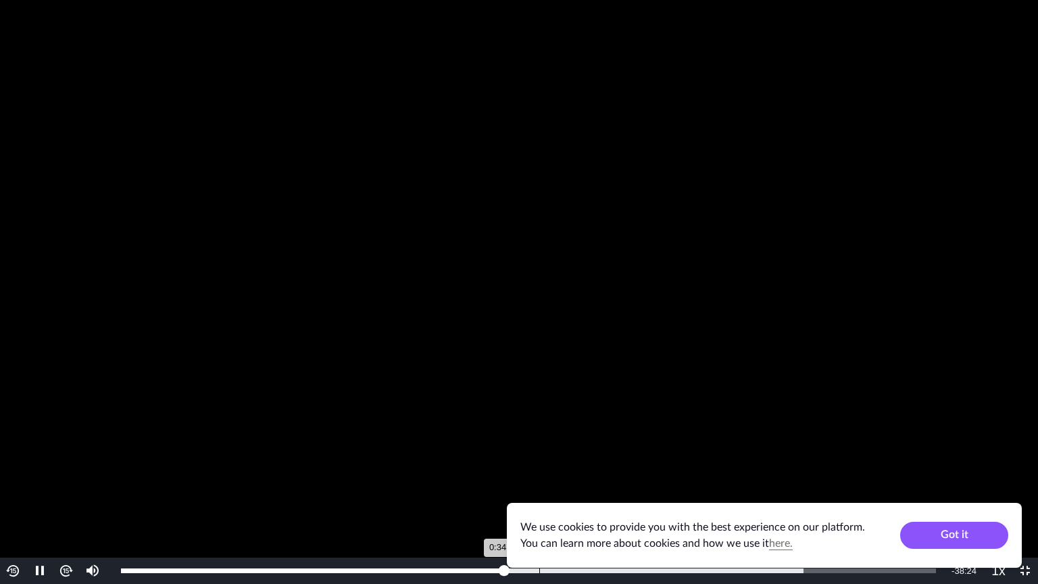
click at [539, 474] on div "Loaded : 83.71% 0:37:11 0:34:02" at bounding box center [528, 570] width 815 height 5
click at [576, 474] on div "Loaded : 83.71% 0:40:04 0:40:29" at bounding box center [528, 570] width 815 height 5
click at [597, 474] on div "0:42:21" at bounding box center [597, 570] width 1 height 5
click at [624, 474] on div "Loaded : 83.71% 0:44:45 0:44:45" at bounding box center [528, 570] width 828 height 26
click at [646, 474] on div "Loaded : 83.71% 0:46:37 0:44:46" at bounding box center [528, 570] width 828 height 26
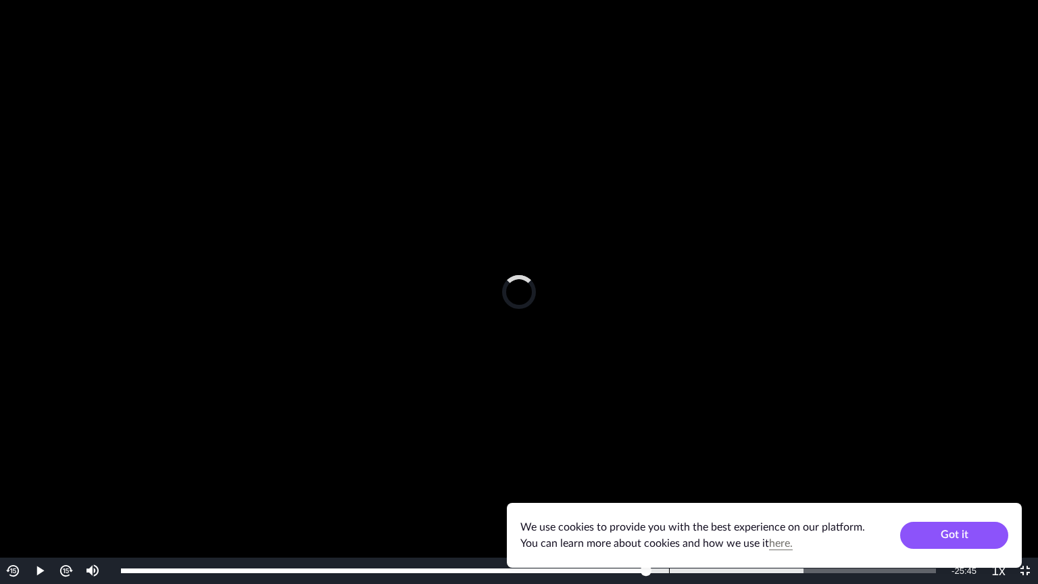
drag, startPoint x: 668, startPoint y: 568, endPoint x: 662, endPoint y: 564, distance: 7.3
click at [667, 474] on div "Loaded : 83.71% 0:48:43 0:46:41" at bounding box center [528, 570] width 815 height 5
click at [680, 474] on div "Loaded : 83.71% 0:49:40 0:49:40" at bounding box center [528, 570] width 815 height 5
click at [723, 474] on div "0:53:31" at bounding box center [723, 570] width 1 height 5
click at [726, 474] on div "Loaded : 83.71% 0:53:49 0:53:49" at bounding box center [528, 570] width 828 height 26
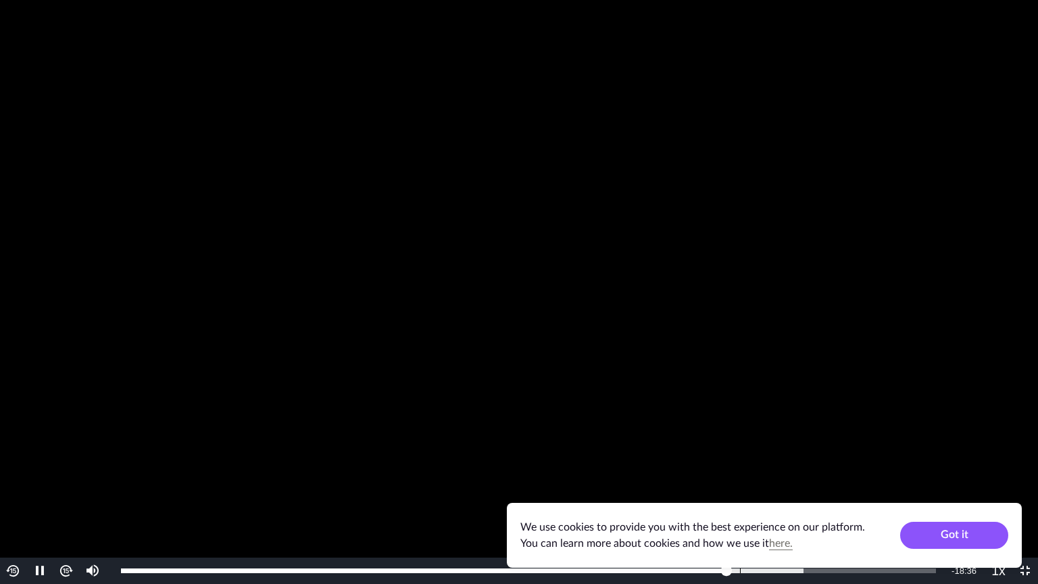
click at [740, 474] on div "Loaded : 83.71% 0:55:01 0:53:50" at bounding box center [528, 570] width 828 height 26
click at [740, 474] on div "0:55:01" at bounding box center [431, 570] width 620 height 5
click at [734, 474] on div "0:55:01" at bounding box center [430, 570] width 619 height 5
click at [730, 474] on div "0:54:36" at bounding box center [428, 570] width 614 height 5
click at [730, 474] on div "0:54:28" at bounding box center [427, 570] width 613 height 5
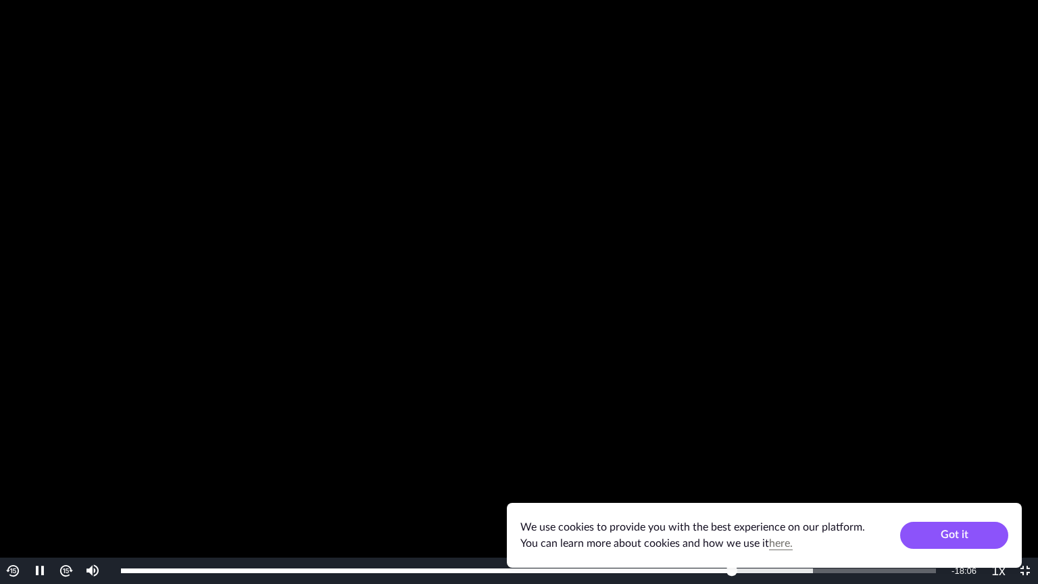
click at [538, 305] on video "To view this video please enable JavaScript, and consider upgrading to a web br…" at bounding box center [519, 292] width 1038 height 584
click at [538, 414] on video "To view this video please enable JavaScript, and consider upgrading to a web br…" at bounding box center [519, 292] width 1038 height 584
click at [713, 474] on div "Loaded : 86.00% 0:52:44 0:52:44" at bounding box center [528, 570] width 815 height 5
click at [817, 263] on video "To view this video please enable JavaScript, and consider upgrading to a web br…" at bounding box center [519, 292] width 1038 height 584
